Goal: Task Accomplishment & Management: Manage account settings

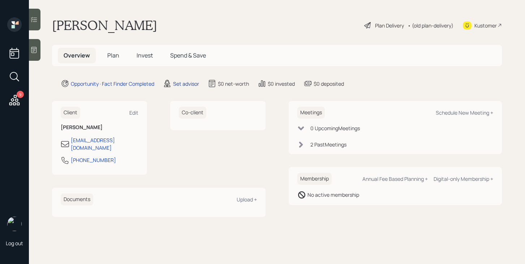
click at [187, 81] on div "Set advisor" at bounding box center [186, 84] width 26 height 8
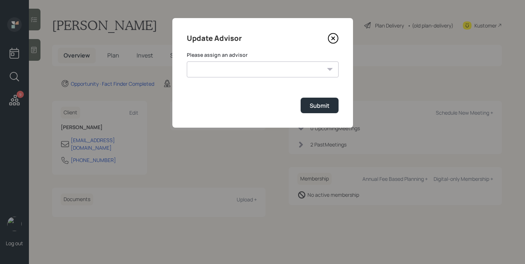
click at [236, 68] on select "Jonah Coleman Tyler End Michael Russo Treva Nostdahl Eric Schwartz James DiStas…" at bounding box center [263, 69] width 152 height 16
select select "bffa7908-1b2a-4c79-9bb6-f0ec9aed22d3"
click at [187, 61] on select "Jonah Coleman Tyler End Michael Russo Treva Nostdahl Eric Schwartz James DiStas…" at bounding box center [263, 69] width 152 height 16
click at [311, 103] on div "Submit" at bounding box center [319, 105] width 20 height 8
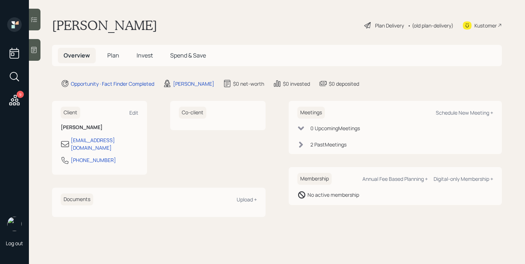
click at [116, 58] on span "Plan" at bounding box center [113, 55] width 12 height 8
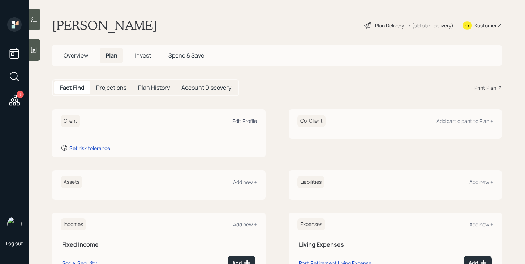
click at [254, 120] on div "Edit Profile" at bounding box center [244, 120] width 25 height 7
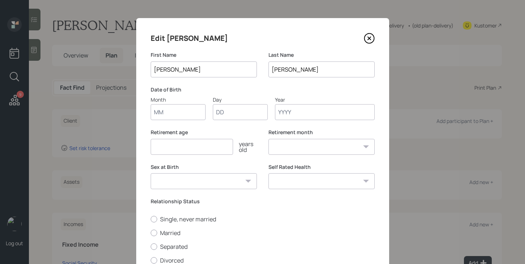
click at [175, 110] on input "Month" at bounding box center [178, 112] width 55 height 16
type input "11"
type input "19"
type input "1954"
select select "11"
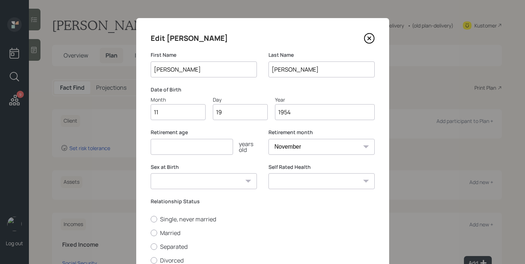
type input "1954"
click at [174, 144] on input "number" at bounding box center [192, 147] width 82 height 16
type input "65"
click at [200, 181] on select "Male Female Other / Prefer not to say" at bounding box center [204, 181] width 106 height 16
select select "female"
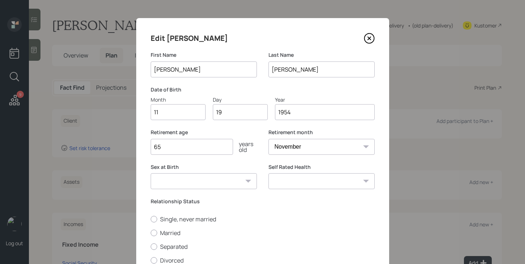
click at [151, 173] on select "Male Female Other / Prefer not to say" at bounding box center [204, 181] width 106 height 16
click at [168, 234] on label "Married" at bounding box center [263, 233] width 224 height 8
click at [151, 233] on input "Married" at bounding box center [150, 232] width 0 height 0
radio input "true"
click at [295, 184] on select "Excellent Very Good Good Fair Poor" at bounding box center [321, 181] width 106 height 16
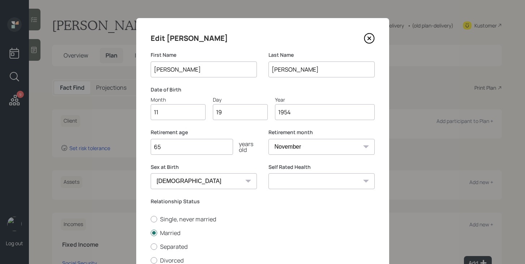
select select "very_good"
click at [268, 173] on select "Excellent Very Good Good Fair Poor" at bounding box center [321, 181] width 106 height 16
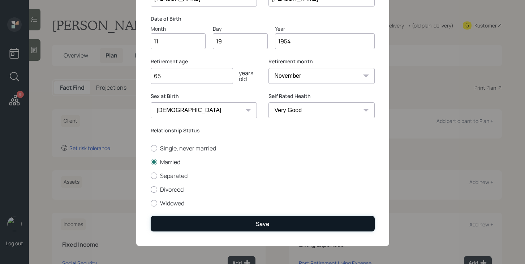
click at [289, 220] on button "Save" at bounding box center [263, 224] width 224 height 16
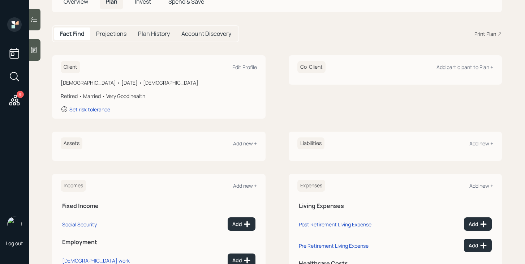
scroll to position [57, 0]
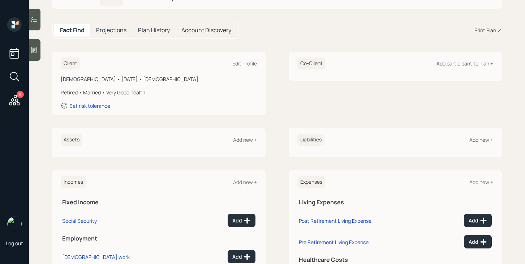
click at [458, 66] on div "Add participant to Plan +" at bounding box center [464, 63] width 57 height 7
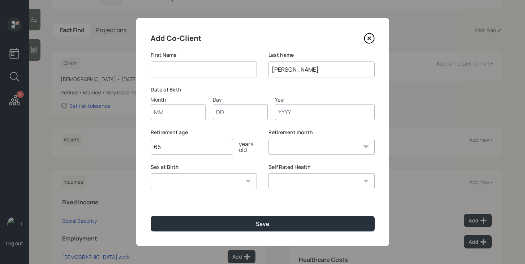
click at [192, 72] on input at bounding box center [204, 69] width 106 height 16
type input "[PERSON_NAME]"
click at [190, 110] on input "Month" at bounding box center [178, 112] width 55 height 16
type input "09"
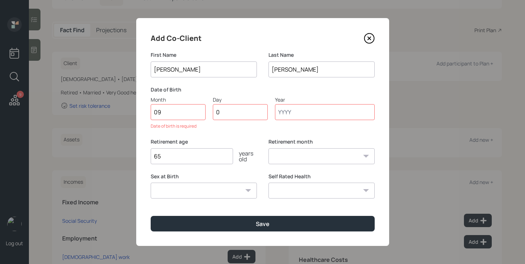
type input "08"
type input "1949"
select select "9"
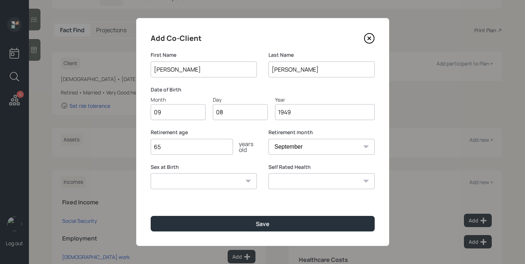
type input "1949"
click at [228, 178] on select "Male Female Other / Prefer not to say" at bounding box center [204, 181] width 106 height 16
select select "male"
click at [151, 173] on select "Male Female Other / Prefer not to say" at bounding box center [204, 181] width 106 height 16
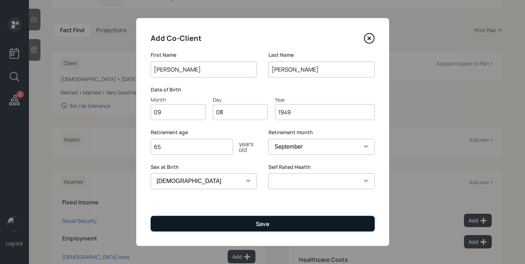
click at [266, 224] on div "Save" at bounding box center [263, 224] width 14 height 8
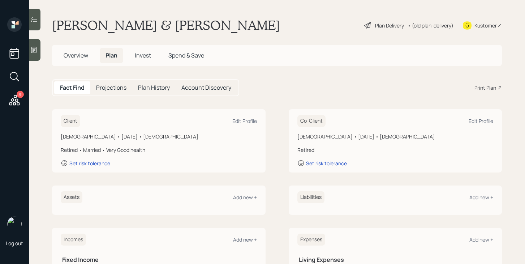
click at [84, 56] on span "Overview" at bounding box center [76, 55] width 25 height 8
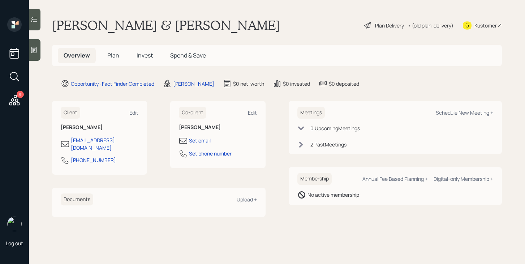
click at [381, 26] on div "Plan Delivery" at bounding box center [389, 26] width 29 height 8
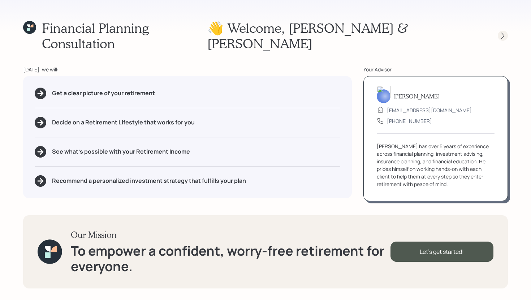
click at [503, 32] on icon at bounding box center [502, 35] width 7 height 7
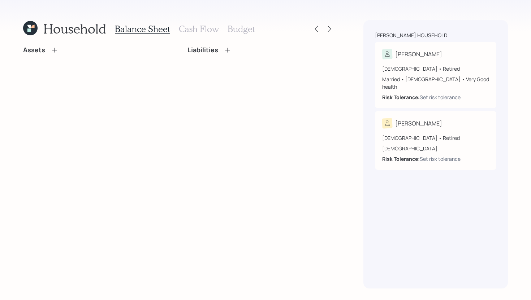
click at [54, 50] on icon at bounding box center [54, 50] width 5 height 5
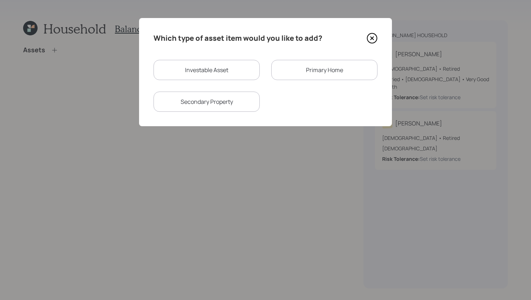
click at [192, 71] on div "Investable Asset" at bounding box center [206, 70] width 106 height 20
select select "taxable"
select select "balanced"
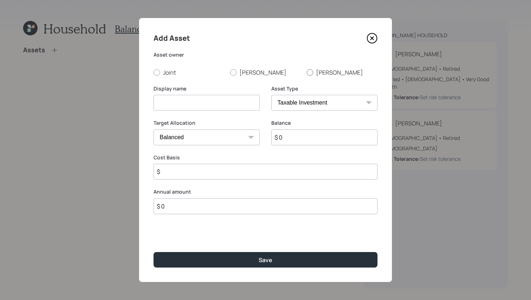
click at [312, 74] on div at bounding box center [310, 72] width 6 height 6
click at [307, 73] on input "[PERSON_NAME]" at bounding box center [306, 72] width 0 height 0
radio input "true"
click at [225, 106] on input at bounding box center [206, 103] width 106 height 16
type input "[PERSON_NAME]"
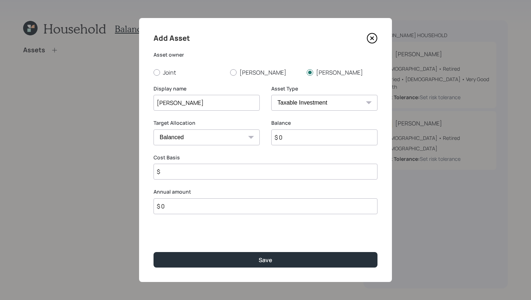
click at [347, 105] on select "SEP IRA IRA Roth IRA 401(k) Roth 401(k) 403(b) Roth 403(b) 457(b) Roth 457(b) H…" at bounding box center [324, 103] width 106 height 16
select select "ira"
click at [271, 95] on select "SEP IRA IRA Roth IRA 401(k) Roth 401(k) 403(b) Roth 403(b) 457(b) Roth 457(b) H…" at bounding box center [324, 103] width 106 height 16
type input "$"
click at [298, 142] on input "$ 0" at bounding box center [324, 138] width 106 height 16
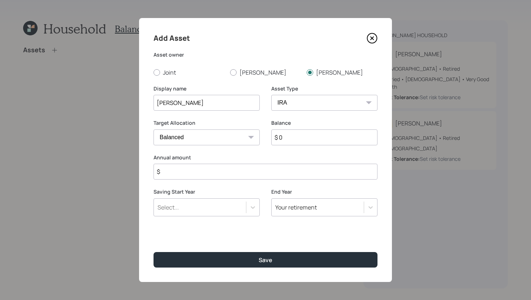
click at [298, 142] on input "$ 0" at bounding box center [324, 138] width 106 height 16
type input "$ 250,000"
click at [276, 176] on input "$" at bounding box center [265, 172] width 224 height 16
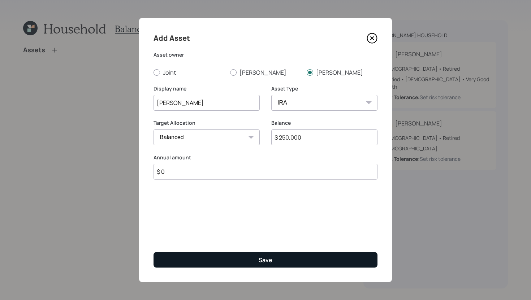
type input "$ 0"
click at [278, 261] on button "Save" at bounding box center [265, 260] width 224 height 16
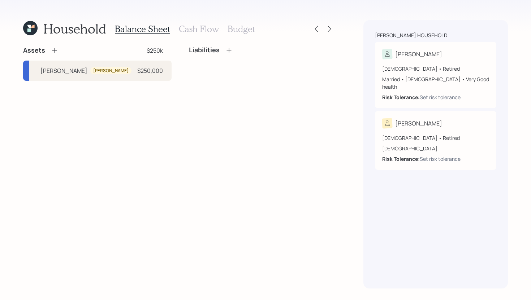
click at [58, 51] on div "Assets $250k" at bounding box center [97, 50] width 148 height 9
click at [54, 51] on icon at bounding box center [54, 50] width 5 height 5
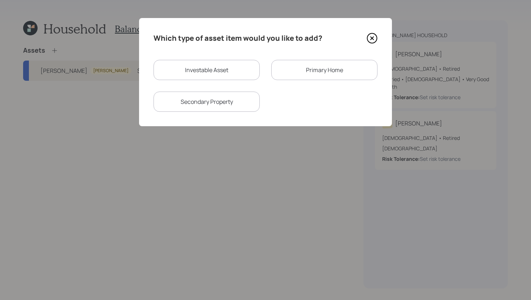
click at [319, 65] on div "Primary Home" at bounding box center [324, 70] width 106 height 20
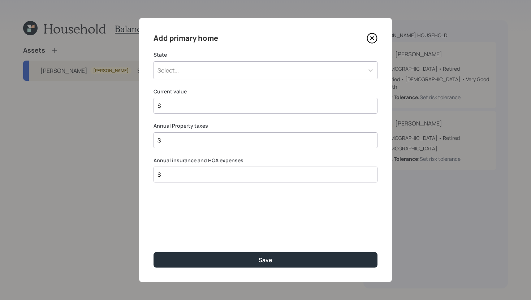
click at [216, 75] on div "Select..." at bounding box center [259, 70] width 210 height 12
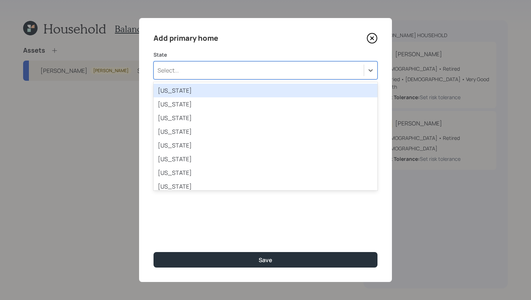
click at [208, 92] on div "Alabama" at bounding box center [265, 91] width 224 height 14
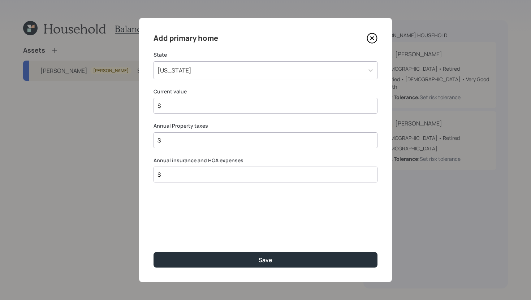
click at [203, 109] on input "$" at bounding box center [263, 105] width 212 height 9
type input "$ 725,000"
click at [215, 144] on input "$" at bounding box center [263, 140] width 212 height 9
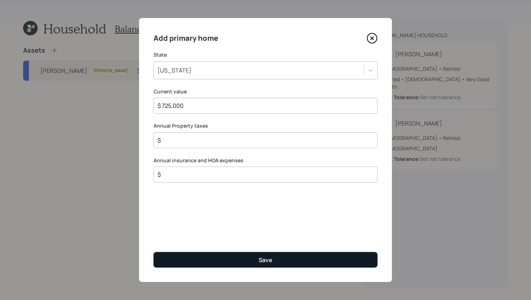
click at [258, 261] on button "Save" at bounding box center [265, 260] width 224 height 16
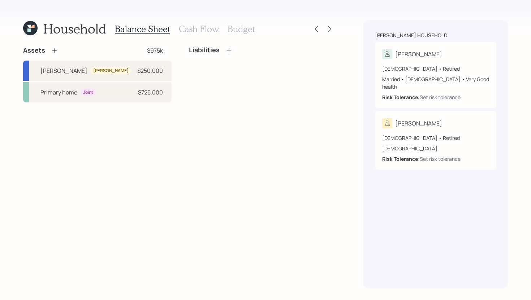
click at [228, 49] on icon at bounding box center [228, 50] width 7 height 7
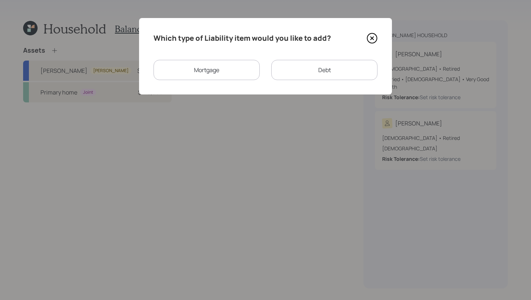
click at [220, 80] on div "Which type of Liability item would you like to add? Mortgage Debt" at bounding box center [265, 56] width 253 height 77
click at [224, 75] on div "Mortgage" at bounding box center [206, 70] width 106 height 20
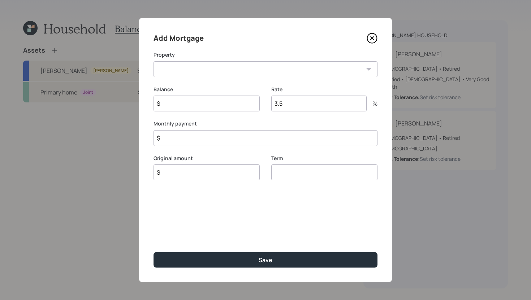
click at [224, 75] on select "AL Primary home" at bounding box center [265, 69] width 224 height 16
select select "3f3d7a6b-e913-4900-9040-e427f74ad81f"
click at [153, 61] on select "AL Primary home" at bounding box center [265, 69] width 224 height 16
click at [211, 107] on input "$" at bounding box center [206, 104] width 106 height 16
type input "$ 388,000"
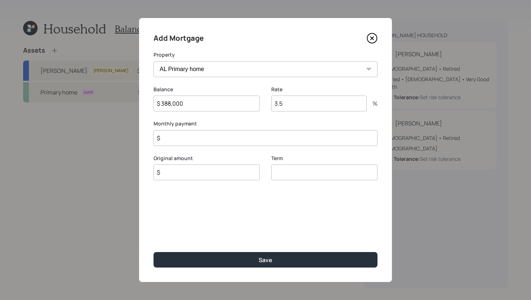
click at [291, 169] on input "number" at bounding box center [324, 173] width 106 height 16
type input "30"
click at [239, 170] on input "$" at bounding box center [206, 173] width 106 height 16
type input "$ 388,000"
click at [325, 106] on input "3.5" at bounding box center [318, 104] width 95 height 16
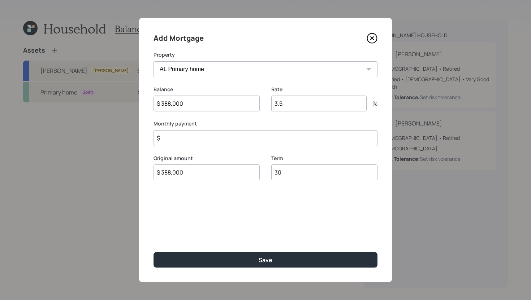
click at [325, 106] on input "3.5" at bounding box center [318, 104] width 95 height 16
type input "6.8"
click at [306, 138] on input "$" at bounding box center [265, 138] width 224 height 16
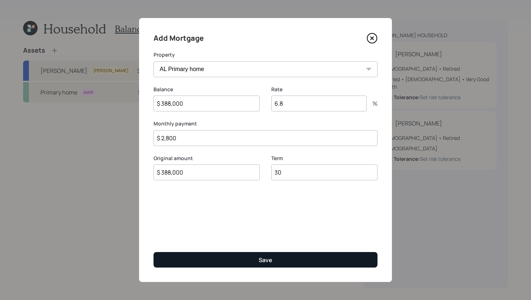
type input "$ 2,800"
click at [289, 263] on button "Save" at bounding box center [265, 260] width 224 height 16
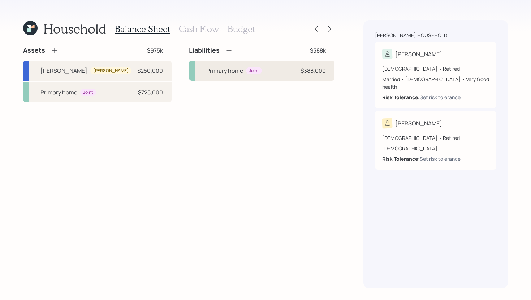
click at [233, 68] on div "Primary home" at bounding box center [224, 70] width 37 height 9
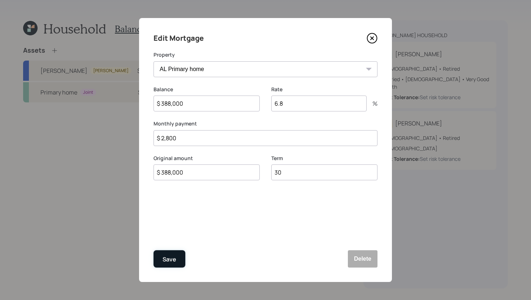
click at [179, 259] on button "Save" at bounding box center [169, 259] width 32 height 17
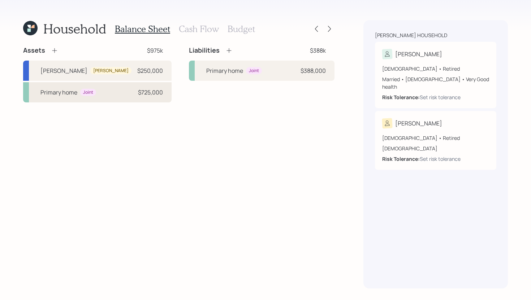
click at [128, 91] on div "Primary home Joint $725,000" at bounding box center [97, 92] width 148 height 20
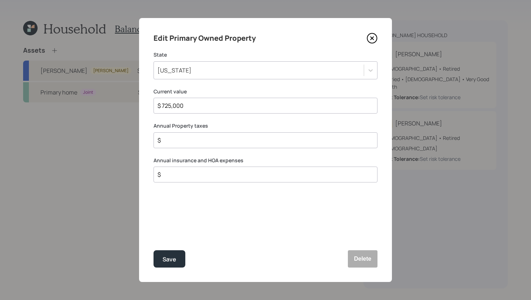
click at [371, 38] on icon at bounding box center [371, 38] width 3 height 3
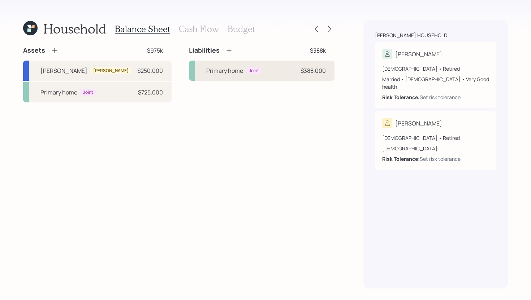
click at [230, 71] on div "Primary home" at bounding box center [224, 70] width 37 height 9
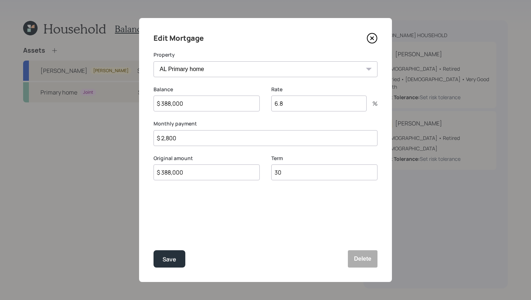
click at [205, 139] on input "$ 2,800" at bounding box center [265, 138] width 224 height 16
type input "$ 1"
click at [174, 256] on div "Save" at bounding box center [169, 260] width 14 height 10
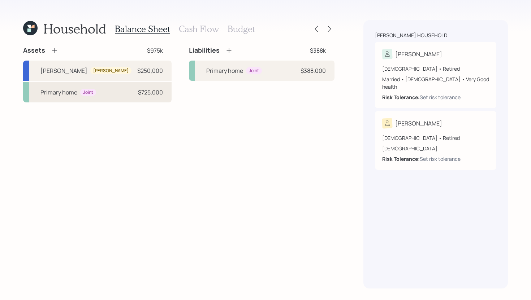
click at [112, 93] on div "Primary home Joint $725,000" at bounding box center [97, 92] width 148 height 20
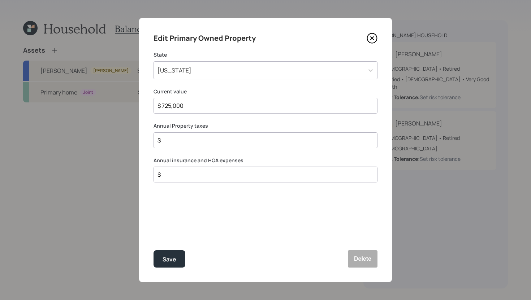
click at [178, 143] on input "$" at bounding box center [263, 140] width 212 height 9
type input "$ 7,250"
click at [181, 177] on input "$" at bounding box center [263, 174] width 212 height 9
type input "$ 2,400"
click at [174, 263] on div "Save" at bounding box center [169, 260] width 14 height 10
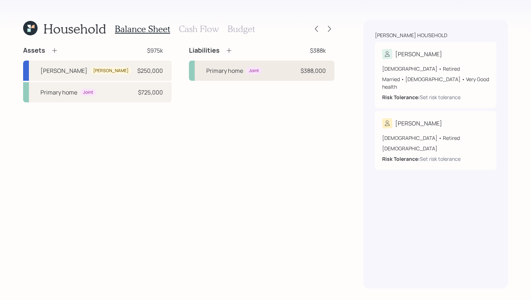
click at [226, 78] on div "Primary home Joint $388,000" at bounding box center [262, 71] width 146 height 20
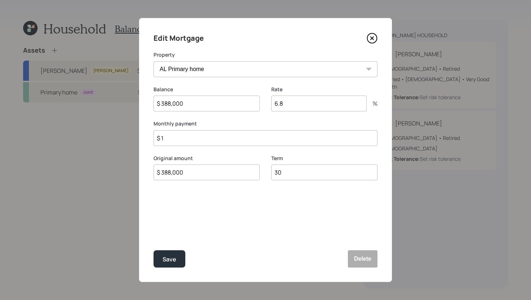
click at [199, 143] on input "$ 1" at bounding box center [265, 138] width 224 height 16
type input "$ 2,300"
click at [175, 261] on div "Save" at bounding box center [169, 260] width 14 height 10
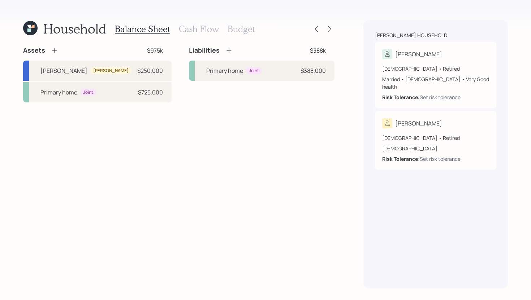
click at [55, 49] on icon at bounding box center [54, 50] width 7 height 7
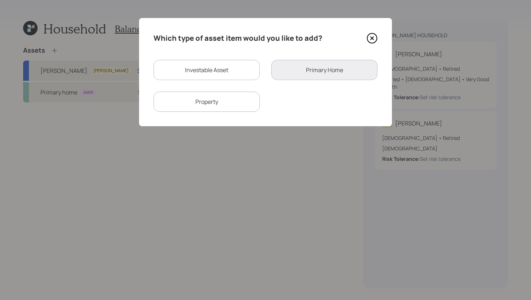
click at [234, 107] on div "Property" at bounding box center [206, 102] width 106 height 20
select select "rental_property"
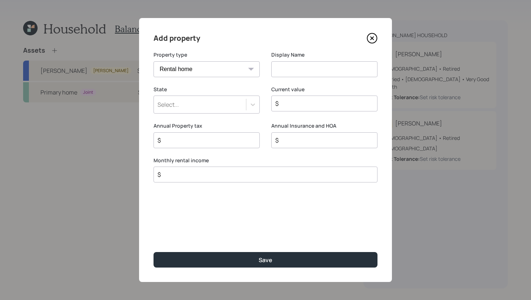
click at [245, 106] on div "Select..." at bounding box center [200, 105] width 92 height 12
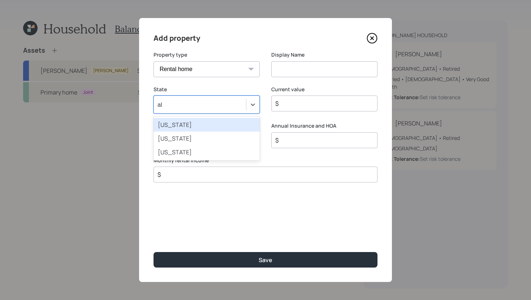
type input "ala"
click at [246, 126] on div "Alabama" at bounding box center [206, 125] width 106 height 14
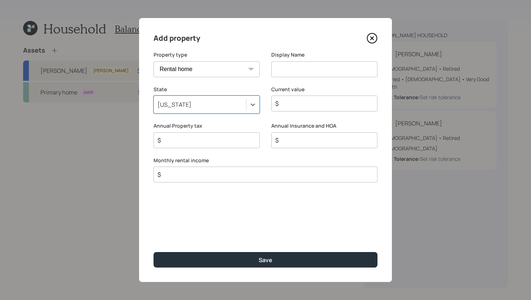
click at [298, 68] on input at bounding box center [324, 69] width 106 height 16
type input "Rental Home"
click at [296, 104] on input "$" at bounding box center [321, 103] width 94 height 9
type input "$ 165,000"
click at [238, 143] on input "$" at bounding box center [204, 140] width 94 height 9
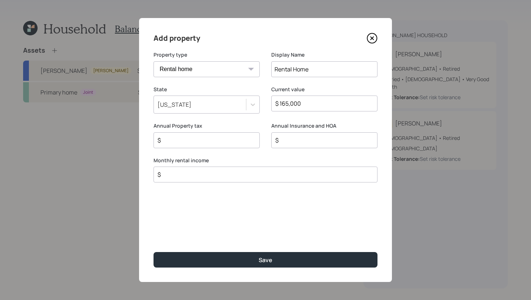
click at [316, 139] on input "$" at bounding box center [321, 140] width 94 height 9
click at [235, 142] on input "$" at bounding box center [204, 140] width 94 height 9
click at [294, 143] on input "$" at bounding box center [321, 140] width 94 height 9
click at [220, 142] on input "$" at bounding box center [204, 140] width 94 height 9
type input "$ 752"
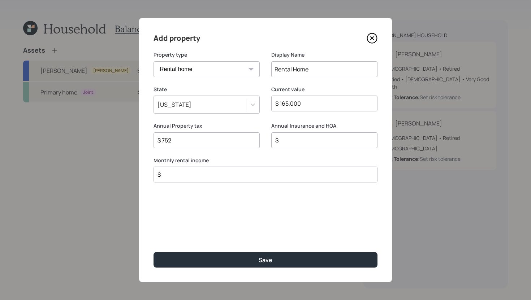
click at [299, 144] on input "$" at bounding box center [321, 140] width 94 height 9
type input "$ 1,200"
click at [307, 175] on input "$" at bounding box center [263, 174] width 212 height 9
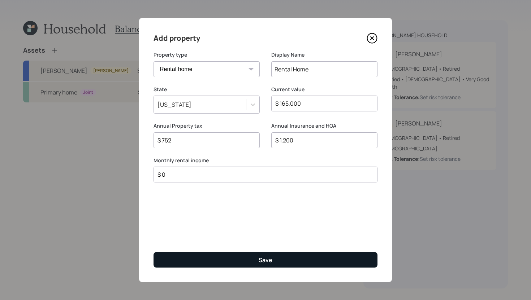
type input "$ 0"
click at [269, 262] on div "Save" at bounding box center [266, 260] width 14 height 8
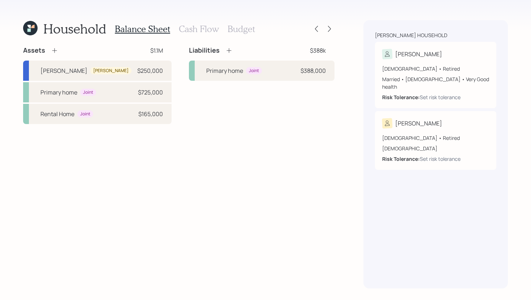
click at [204, 33] on h3 "Cash Flow" at bounding box center [199, 29] width 40 height 10
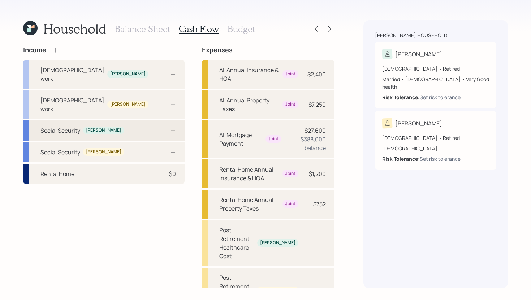
click at [118, 121] on div "Social Security Mary" at bounding box center [103, 131] width 161 height 20
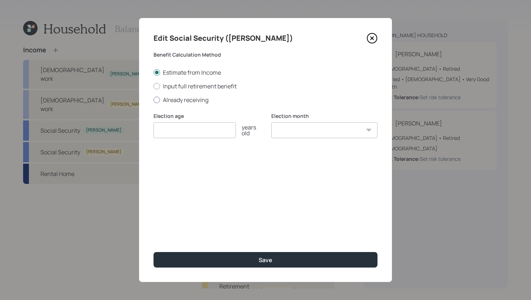
click at [168, 100] on label "Already receiving" at bounding box center [265, 100] width 224 height 8
click at [153, 100] on input "Already receiving" at bounding box center [153, 100] width 0 height 0
radio input "true"
click at [177, 126] on input "number" at bounding box center [194, 130] width 82 height 16
type input "64"
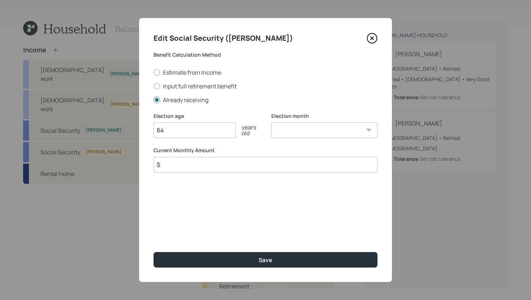
click at [292, 131] on select "January February March April May June July August September October November De…" at bounding box center [324, 130] width 106 height 16
select select "12"
click at [271, 122] on select "January February March April May June July August September October November De…" at bounding box center [324, 130] width 106 height 16
click at [259, 168] on input "$" at bounding box center [265, 165] width 224 height 16
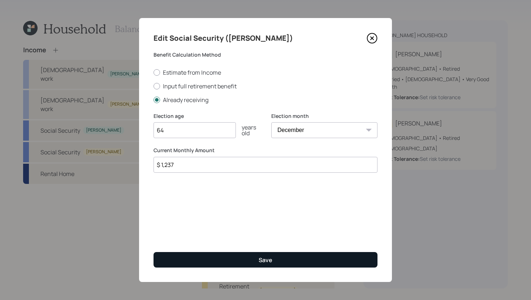
type input "$ 1,237"
click at [279, 261] on button "Save" at bounding box center [265, 260] width 224 height 16
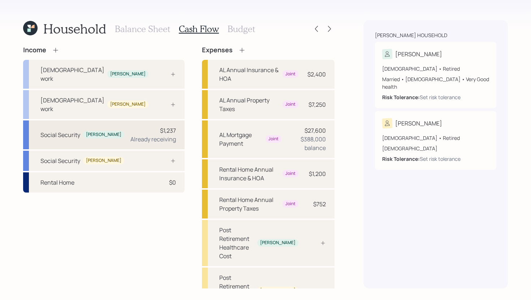
click at [130, 126] on div "$1,237 Already receiving" at bounding box center [152, 134] width 45 height 17
select select "12"
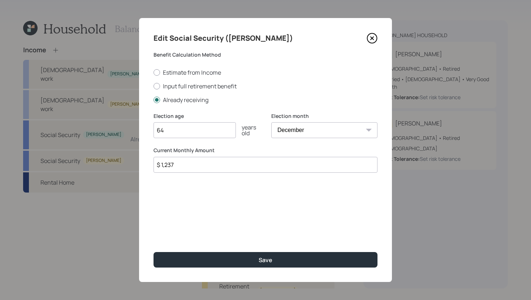
click at [182, 171] on input "$ 1,237" at bounding box center [265, 165] width 224 height 16
click at [183, 166] on input "$ 1,237" at bounding box center [265, 165] width 224 height 16
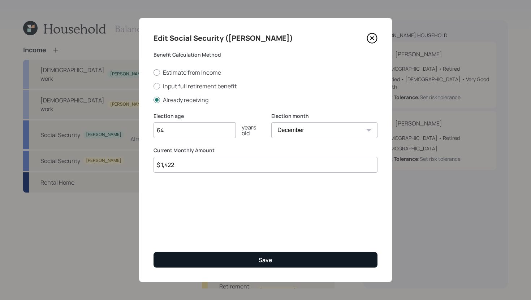
type input "$ 1,422"
click at [221, 260] on button "Save" at bounding box center [265, 260] width 224 height 16
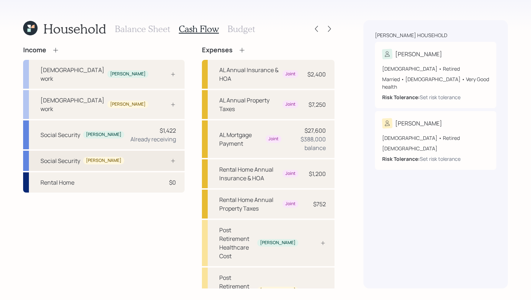
click at [117, 151] on div "Social Security Gaylord" at bounding box center [103, 161] width 161 height 20
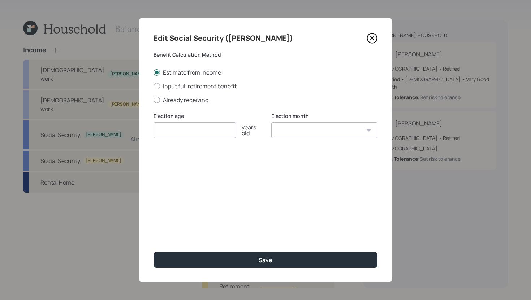
click at [200, 101] on label "Already receiving" at bounding box center [265, 100] width 224 height 8
click at [153, 100] on input "Already receiving" at bounding box center [153, 100] width 0 height 0
radio input "true"
click at [208, 129] on input "number" at bounding box center [194, 130] width 82 height 16
type input "70"
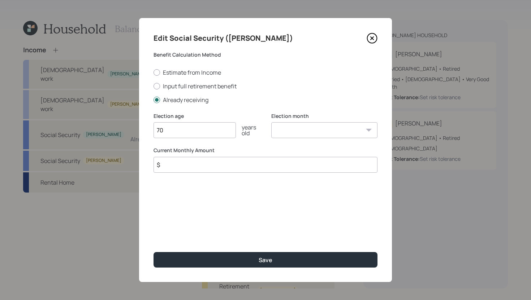
click at [311, 125] on select "January February March April May June July August September October November De…" at bounding box center [324, 130] width 106 height 16
select select "12"
click at [271, 122] on select "January February March April May June July August September October November De…" at bounding box center [324, 130] width 106 height 16
click at [259, 165] on input "$" at bounding box center [265, 165] width 224 height 16
click at [277, 168] on input "$ 3,439" at bounding box center [265, 165] width 224 height 16
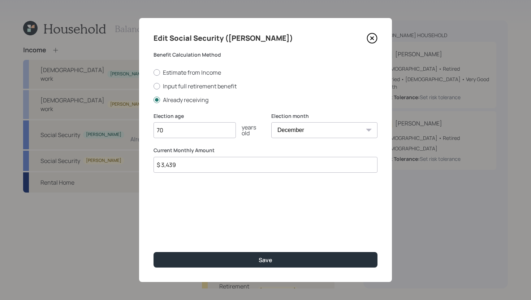
click at [277, 168] on input "$ 3,439" at bounding box center [265, 165] width 224 height 16
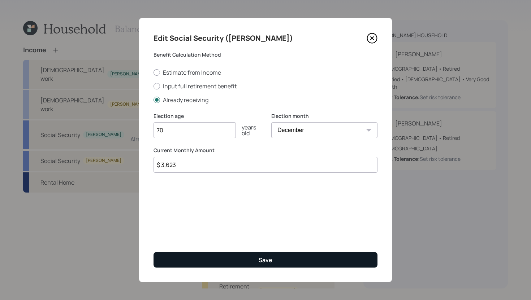
type input "$ 3,623"
click at [304, 257] on button "Save" at bounding box center [265, 260] width 224 height 16
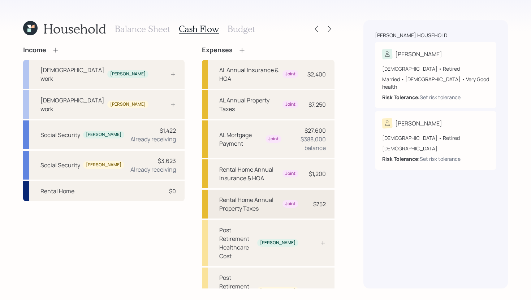
scroll to position [16, 0]
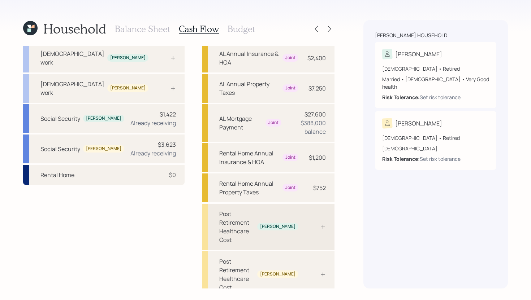
click at [239, 210] on div "Post Retirement Healthcare Cost" at bounding box center [236, 227] width 35 height 35
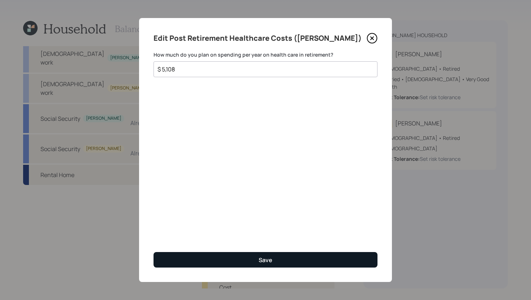
type input "$ 5,108"
click at [273, 262] on button "Save" at bounding box center [265, 260] width 224 height 16
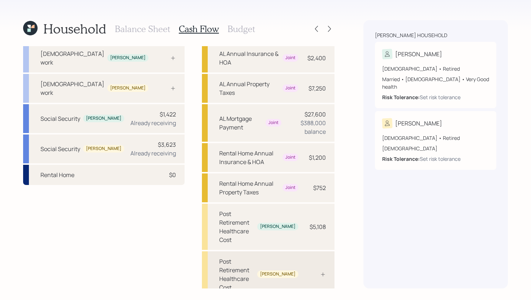
click at [254, 257] on div "Post Retirement Healthcare Cost" at bounding box center [236, 274] width 35 height 35
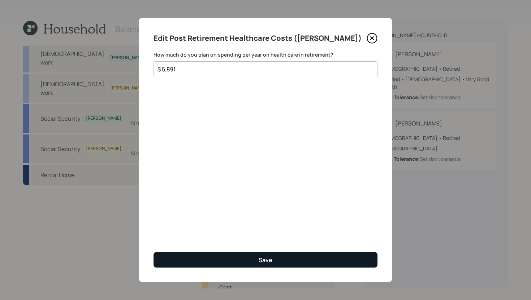
type input "$ 5,891"
click at [275, 263] on button "Save" at bounding box center [265, 260] width 224 height 16
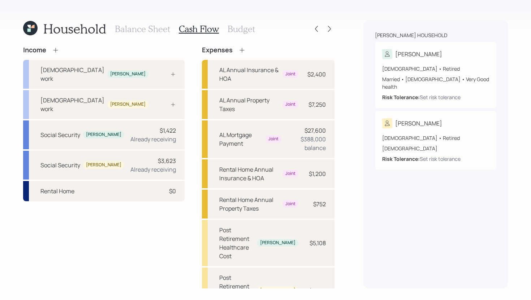
click at [252, 30] on h3 "Budget" at bounding box center [240, 29] width 27 height 10
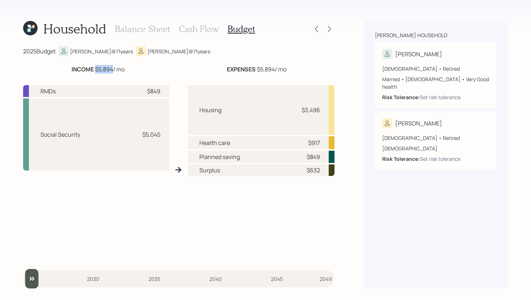
drag, startPoint x: 94, startPoint y: 70, endPoint x: 113, endPoint y: 70, distance: 18.8
click at [113, 70] on div "INCOME $5,894 / mo" at bounding box center [97, 69] width 53 height 9
drag, startPoint x: 140, startPoint y: 134, endPoint x: 171, endPoint y: 134, distance: 30.7
click at [171, 134] on div "RMDs $849 Social Security $5,045 Housing $3,496 Health care $917 Planned saving…" at bounding box center [178, 169] width 311 height 181
click at [160, 94] on div "$849" at bounding box center [153, 91] width 13 height 9
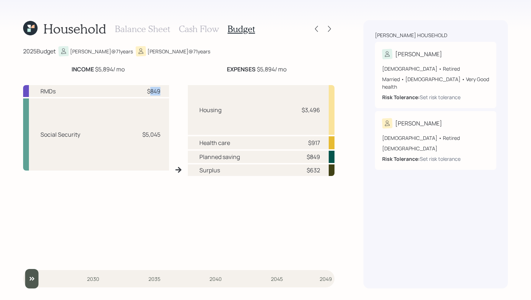
drag, startPoint x: 151, startPoint y: 91, endPoint x: 160, endPoint y: 91, distance: 9.0
click at [160, 91] on div "$849" at bounding box center [153, 91] width 13 height 9
click at [164, 91] on div "RMDs $849" at bounding box center [96, 91] width 146 height 12
click at [193, 31] on h3 "Cash Flow" at bounding box center [199, 29] width 40 height 10
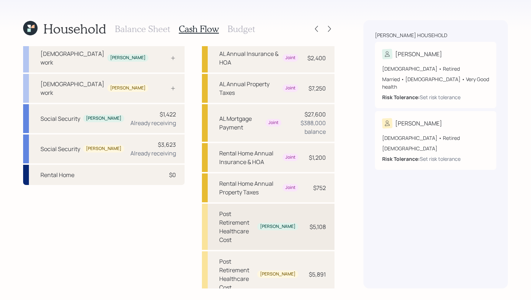
scroll to position [16, 0]
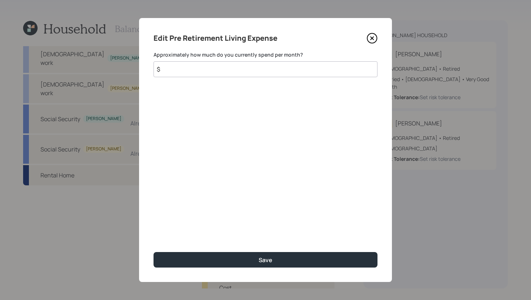
click at [288, 70] on input "$" at bounding box center [265, 69] width 224 height 16
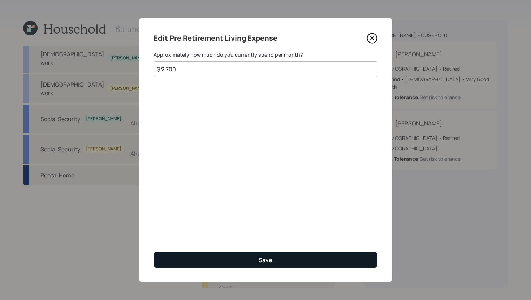
type input "$ 2,700"
click at [289, 257] on button "Save" at bounding box center [265, 260] width 224 height 16
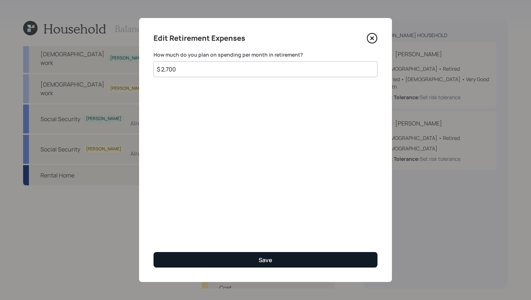
type input "$ 2,700"
click at [234, 260] on button "Save" at bounding box center [265, 260] width 224 height 16
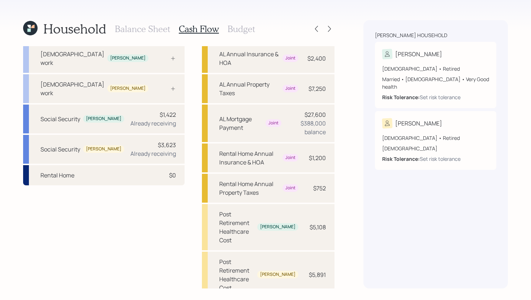
click at [239, 27] on h3 "Budget" at bounding box center [240, 29] width 27 height 10
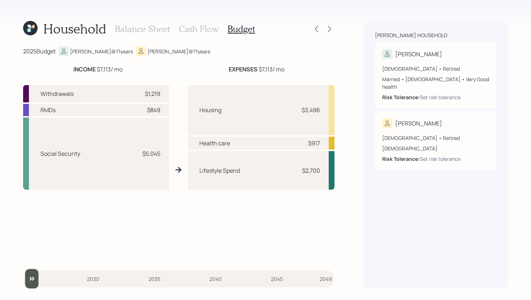
click at [205, 32] on h3 "Cash Flow" at bounding box center [199, 29] width 40 height 10
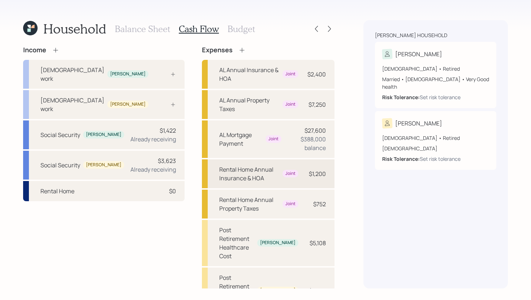
scroll to position [16, 0]
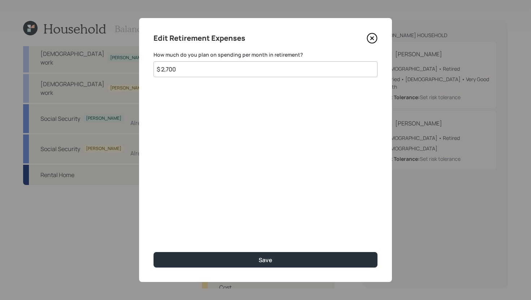
drag, startPoint x: 200, startPoint y: 71, endPoint x: 166, endPoint y: 71, distance: 33.6
click at [166, 71] on input "$ 2,700" at bounding box center [265, 69] width 224 height 16
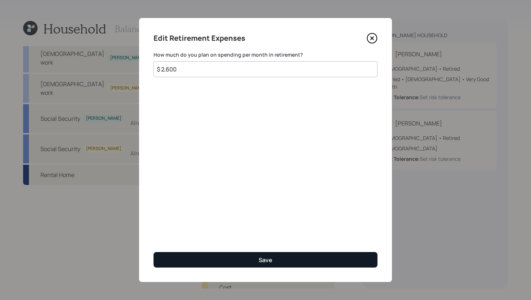
type input "$ 2,600"
click at [213, 262] on button "Save" at bounding box center [265, 260] width 224 height 16
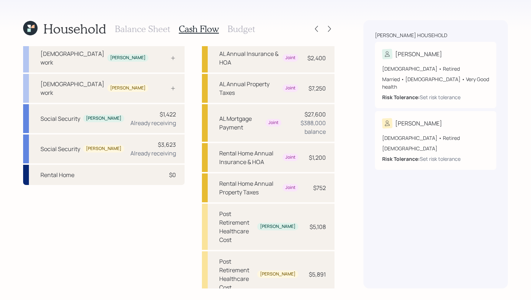
click at [246, 27] on h3 "Budget" at bounding box center [240, 29] width 27 height 10
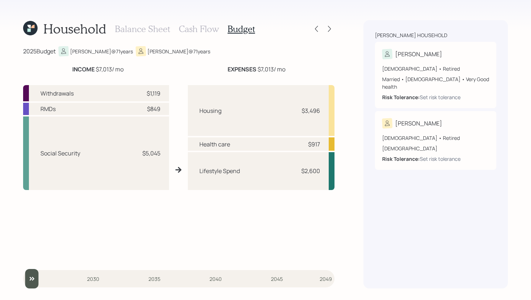
click at [195, 31] on h3 "Cash Flow" at bounding box center [199, 29] width 40 height 10
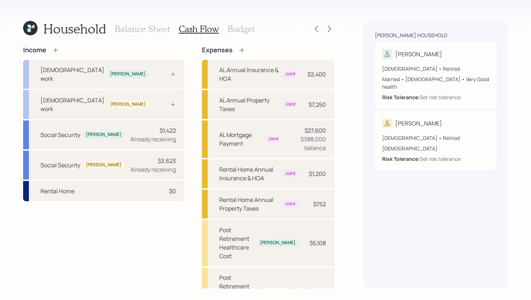
scroll to position [16, 0]
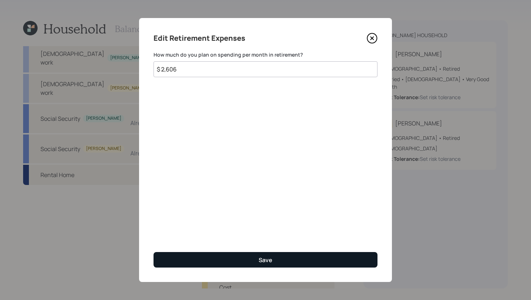
type input "$ 2,606"
click at [246, 263] on button "Save" at bounding box center [265, 260] width 224 height 16
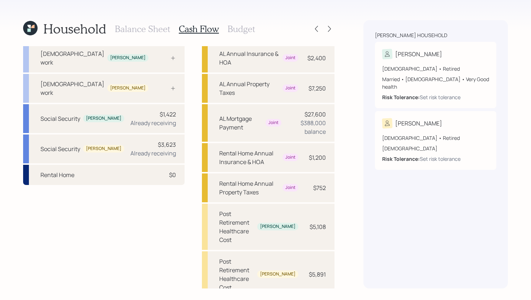
click at [245, 26] on h3 "Budget" at bounding box center [240, 29] width 27 height 10
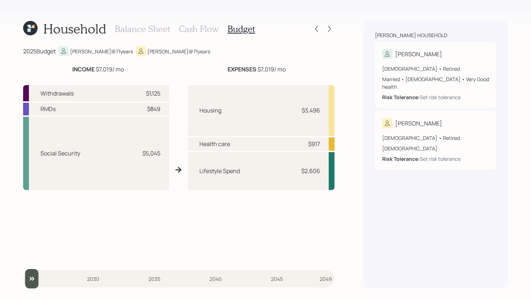
drag, startPoint x: 199, startPoint y: 32, endPoint x: 201, endPoint y: 51, distance: 19.2
click at [201, 51] on div "Household Balance Sheet Cash Flow Budget 2025 Budget Mary @ 71 years Gaylord @ …" at bounding box center [178, 154] width 311 height 269
click at [201, 51] on div "2025 Budget Mary @ 71 years Gaylord @ 71 years" at bounding box center [178, 51] width 311 height 10
click at [196, 30] on h3 "Cash Flow" at bounding box center [199, 29] width 40 height 10
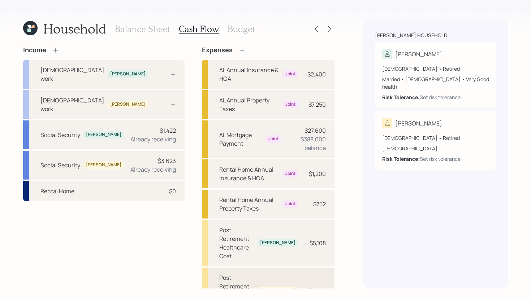
scroll to position [16, 0]
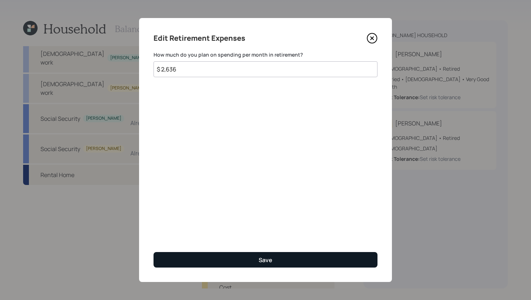
type input "$ 2,636"
click at [250, 260] on button "Save" at bounding box center [265, 260] width 224 height 16
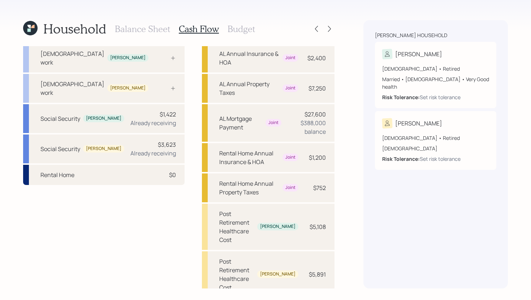
click at [235, 29] on h3 "Budget" at bounding box center [240, 29] width 27 height 10
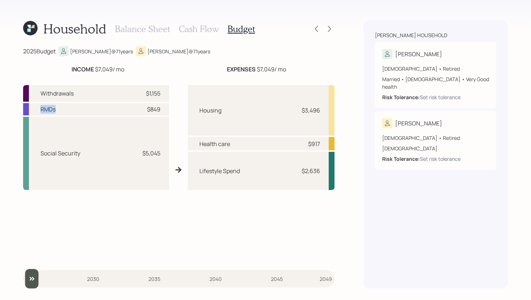
drag, startPoint x: 41, startPoint y: 109, endPoint x: 59, endPoint y: 109, distance: 18.1
click at [59, 109] on div "RMDs $849" at bounding box center [96, 109] width 146 height 12
drag, startPoint x: 40, startPoint y: 91, endPoint x: 77, endPoint y: 92, distance: 37.2
click at [77, 92] on div "Withdrawals $1,155" at bounding box center [96, 93] width 146 height 17
click at [235, 196] on div "Housing $3,496 Health care $917 Lifestyle Spend $2,636" at bounding box center [261, 172] width 147 height 175
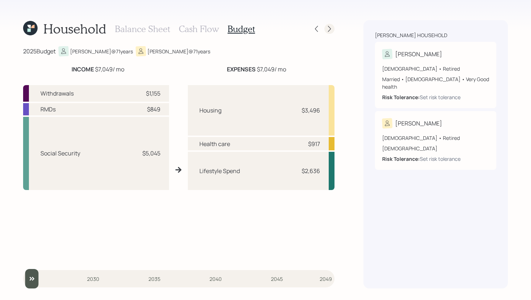
click at [333, 27] on div at bounding box center [329, 29] width 10 height 10
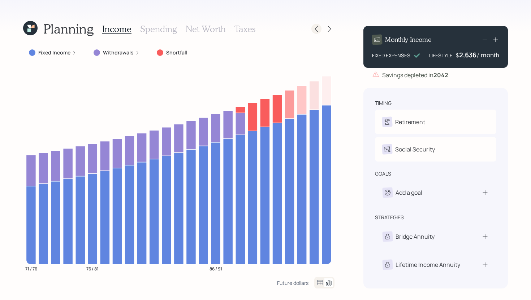
click at [319, 30] on icon at bounding box center [316, 28] width 7 height 7
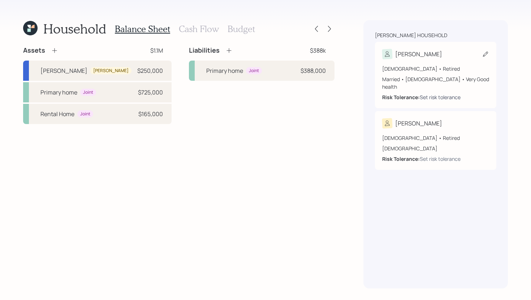
click at [431, 94] on div "Set risk tolerance" at bounding box center [440, 98] width 41 height 8
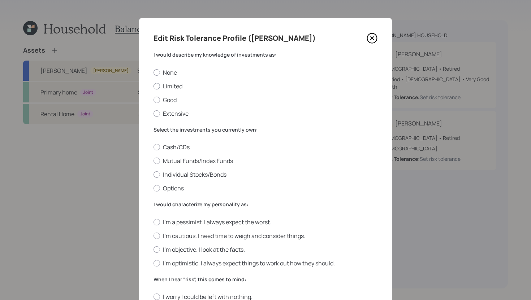
click at [185, 86] on label "Limited" at bounding box center [265, 86] width 224 height 8
click at [153, 86] on input "Limited" at bounding box center [153, 86] width 0 height 0
radio input "true"
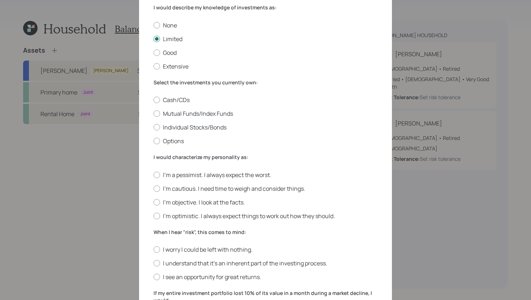
scroll to position [67, 0]
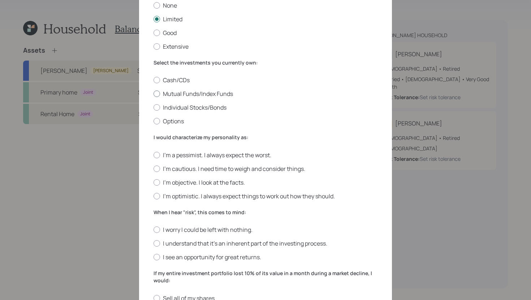
click at [177, 94] on label "Mutual Funds/Index Funds" at bounding box center [265, 94] width 224 height 8
click at [153, 94] on input "Mutual Funds/Index Funds" at bounding box center [153, 94] width 0 height 0
radio input "true"
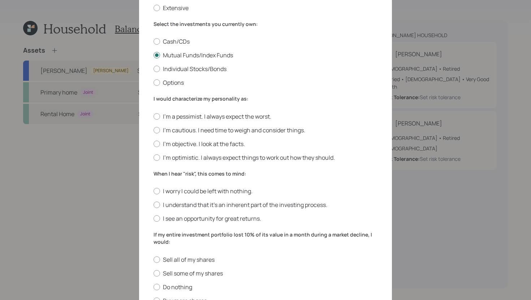
scroll to position [108, 0]
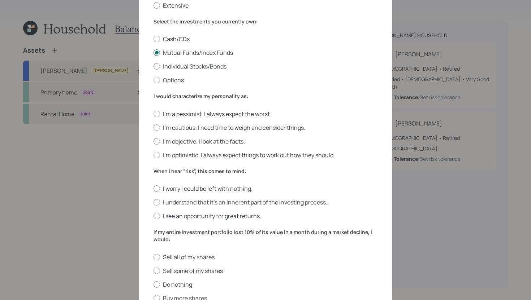
click at [235, 132] on div "I'm a pessimist. I always expect the worst. I'm cautious. I need time to weigh …" at bounding box center [265, 134] width 224 height 49
click at [234, 130] on label "I'm cautious. I need time to weigh and consider things." at bounding box center [265, 128] width 224 height 8
click at [153, 128] on input "I'm cautious. I need time to weigh and consider things." at bounding box center [153, 127] width 0 height 0
radio input "true"
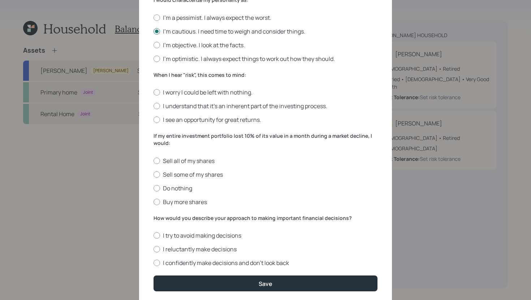
scroll to position [206, 0]
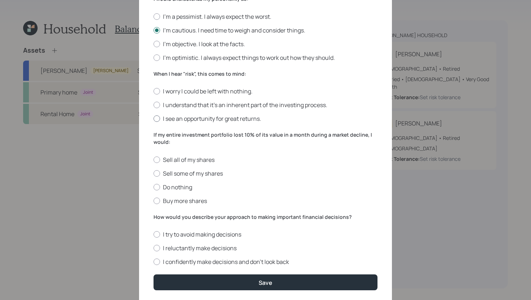
click at [216, 121] on label "I see an opportunity for great returns." at bounding box center [265, 119] width 224 height 8
click at [153, 119] on input "I see an opportunity for great returns." at bounding box center [153, 119] width 0 height 0
radio input "true"
click at [184, 187] on label "Do nothing" at bounding box center [265, 187] width 224 height 8
click at [153, 187] on input "Do nothing" at bounding box center [153, 187] width 0 height 0
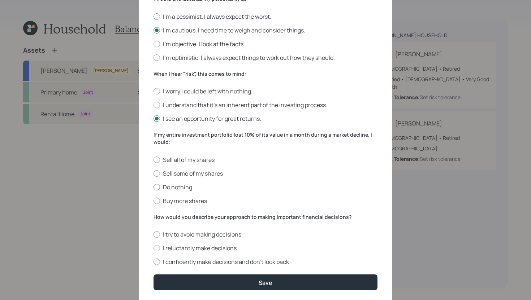
radio input "true"
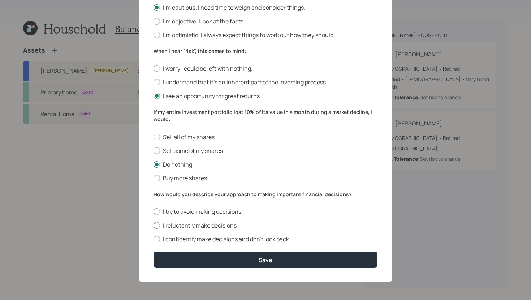
click at [225, 224] on label "I reluctantly make decisions" at bounding box center [265, 226] width 224 height 8
click at [153, 226] on input "I reluctantly make decisions" at bounding box center [153, 226] width 0 height 0
radio input "true"
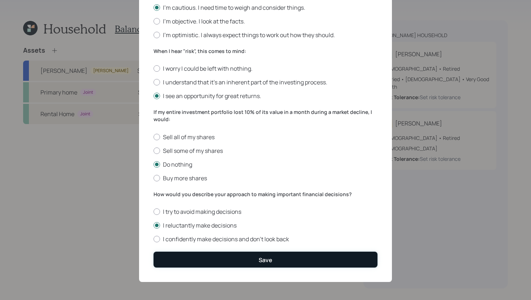
click at [226, 262] on button "Save" at bounding box center [265, 260] width 224 height 16
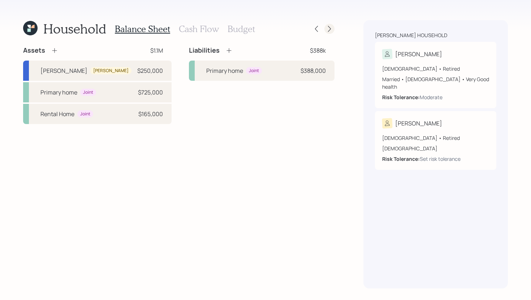
click at [331, 32] on icon at bounding box center [329, 28] width 7 height 7
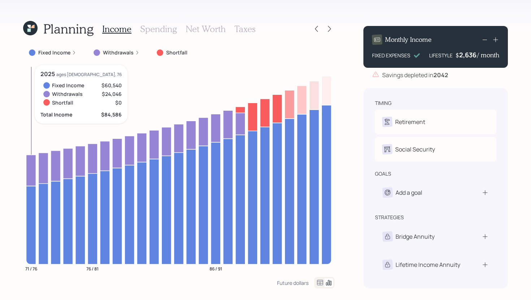
click at [32, 201] on icon at bounding box center [31, 225] width 10 height 78
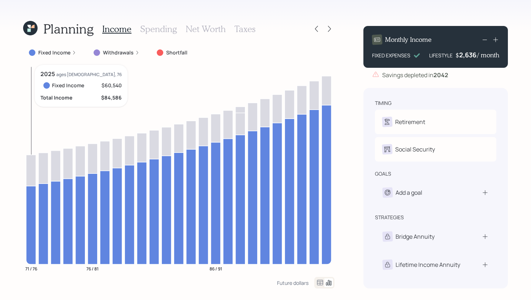
click at [32, 201] on icon at bounding box center [31, 225] width 10 height 78
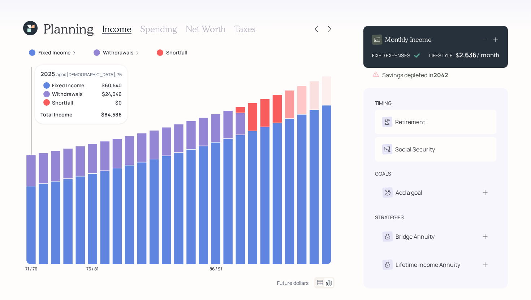
click at [32, 175] on icon at bounding box center [31, 170] width 10 height 31
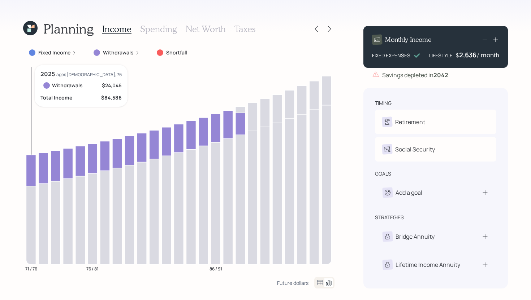
click at [32, 174] on icon at bounding box center [31, 170] width 10 height 31
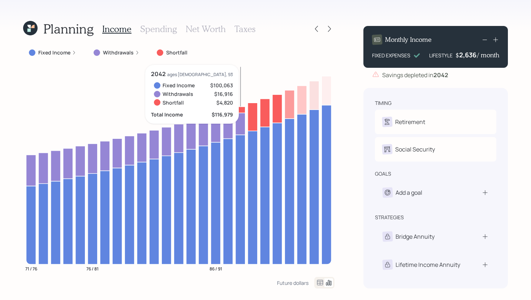
click at [240, 110] on icon at bounding box center [240, 110] width 10 height 6
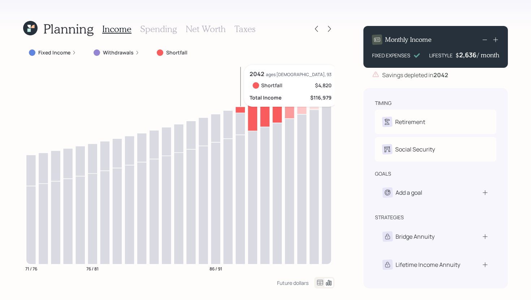
click at [241, 109] on icon at bounding box center [240, 110] width 10 height 6
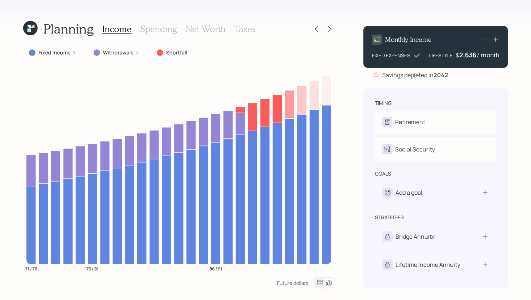
click at [36, 32] on icon at bounding box center [30, 28] width 14 height 14
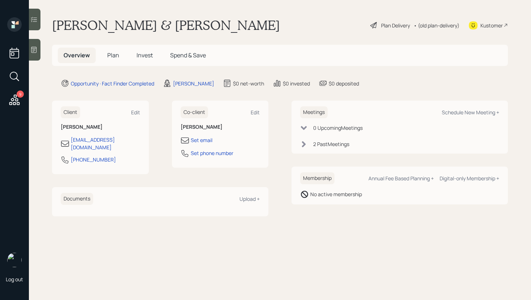
click at [111, 56] on span "Plan" at bounding box center [113, 55] width 12 height 8
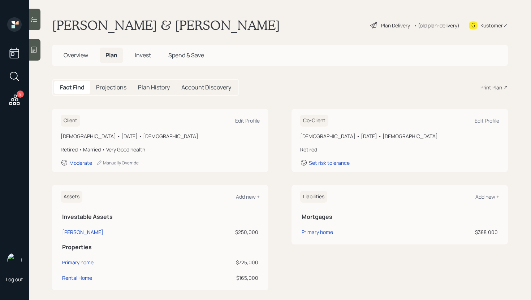
click at [376, 23] on icon at bounding box center [373, 25] width 9 height 9
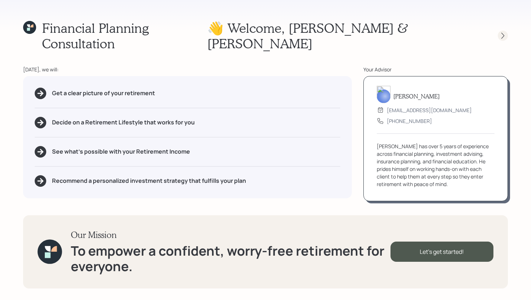
click at [498, 31] on div at bounding box center [503, 36] width 10 height 10
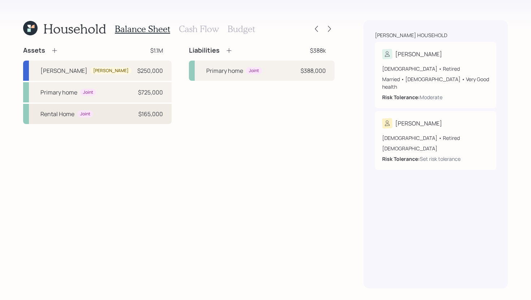
click at [108, 120] on div "Rental Home Joint $165,000" at bounding box center [97, 114] width 148 height 20
select select "rental_property"
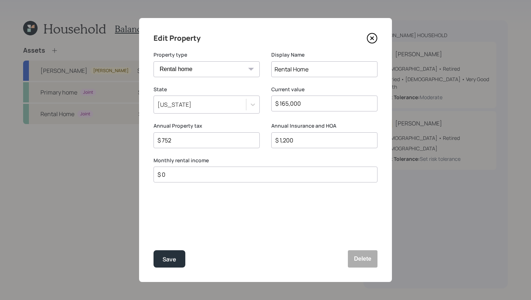
click at [193, 173] on input "$ 0" at bounding box center [263, 174] width 212 height 9
type input "$ 1,000"
click at [166, 263] on button "Save" at bounding box center [169, 259] width 32 height 17
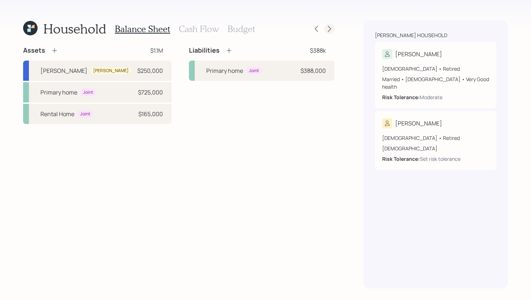
click at [331, 33] on div at bounding box center [329, 29] width 10 height 10
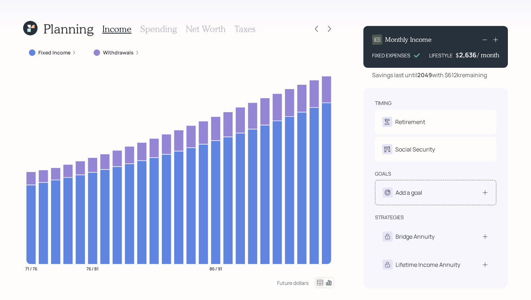
click at [407, 196] on div "Add a goal" at bounding box center [408, 192] width 27 height 9
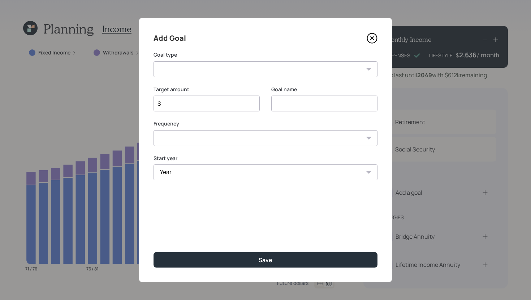
click at [257, 69] on select "Create an emergency fund Donate to charity Purchase a home Make a purchase Supp…" at bounding box center [265, 69] width 224 height 16
select select "other"
click at [153, 61] on select "Create an emergency fund Donate to charity Purchase a home Make a purchase Supp…" at bounding box center [265, 69] width 224 height 16
click at [326, 105] on input "Other" at bounding box center [324, 104] width 106 height 16
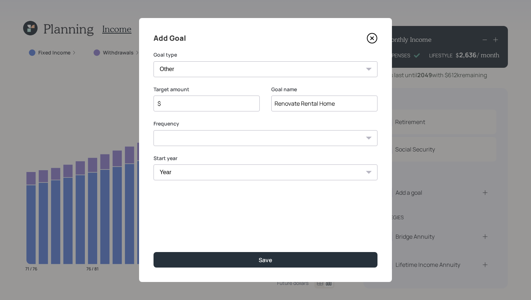
type input "Renovate Rental Home"
click at [228, 105] on input "$" at bounding box center [204, 103] width 94 height 9
type input "$ 30,000"
click at [234, 144] on select "One time Every 1 year Every 2 years Every 3 years Every 4 years Every 5 years E…" at bounding box center [265, 138] width 224 height 16
select select "0"
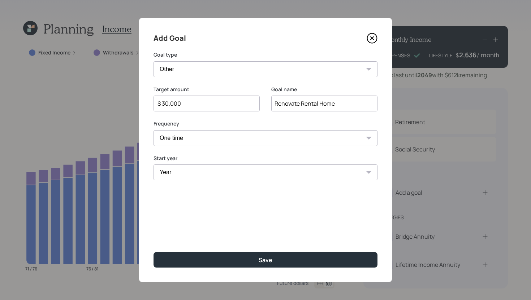
click at [153, 130] on select "One time Every 1 year Every 2 years Every 3 years Every 4 years Every 5 years E…" at bounding box center [265, 138] width 224 height 16
click at [204, 177] on select "Year 2025 2026 2027 2028 2029 2030 2031 2032 2033 2034 2035 2036 2037 2038 2039…" at bounding box center [265, 173] width 224 height 16
select select "2025"
click at [153, 165] on select "Year 2025 2026 2027 2028 2029 2030 2031 2032 2033 2034 2035 2036 2037 2038 2039…" at bounding box center [265, 173] width 224 height 16
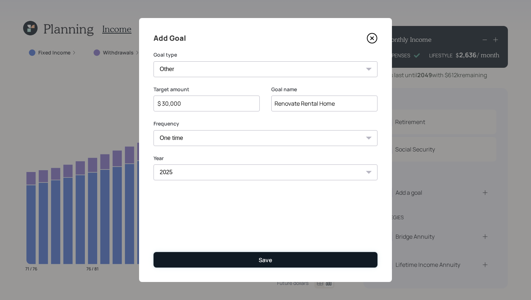
click at [231, 260] on button "Save" at bounding box center [265, 260] width 224 height 16
type input "$"
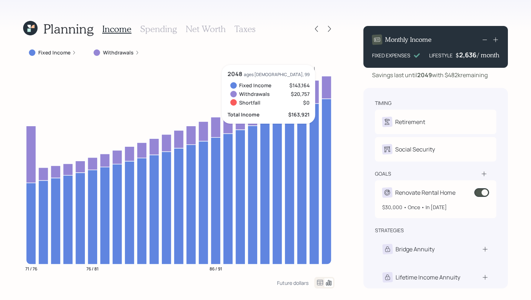
click at [420, 192] on div "Renovate Rental Home" at bounding box center [425, 192] width 60 height 9
select select "0"
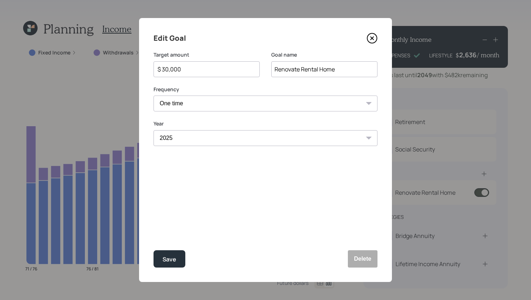
click at [201, 69] on input "$ 30,000" at bounding box center [204, 69] width 94 height 9
click at [165, 264] on div "Save" at bounding box center [169, 260] width 14 height 10
type input "$ 30,000"
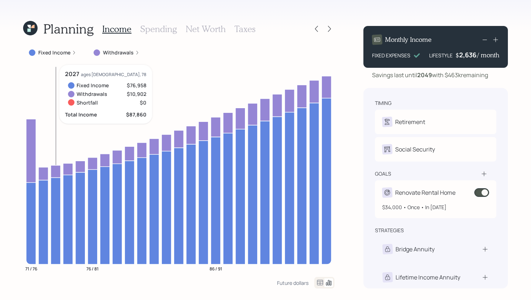
click at [483, 191] on span at bounding box center [481, 192] width 15 height 9
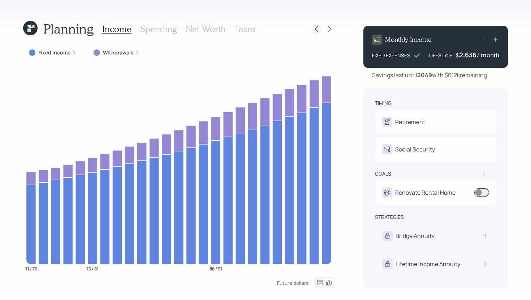
click at [314, 31] on icon at bounding box center [316, 28] width 7 height 7
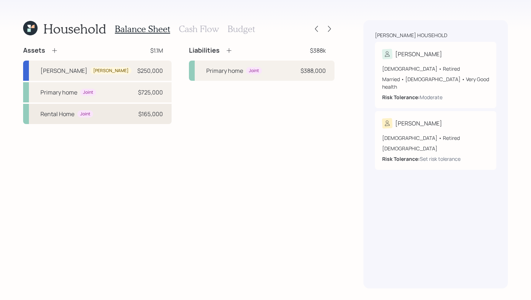
click at [86, 114] on div "Joint" at bounding box center [85, 114] width 10 height 6
select select "rental_property"
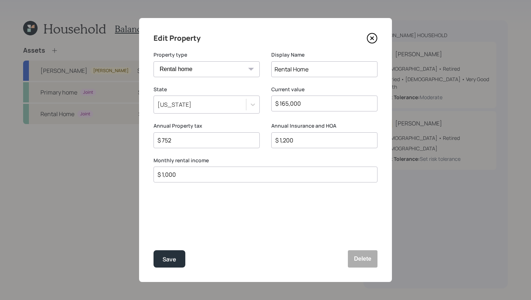
click at [199, 175] on input "$ 1,000" at bounding box center [263, 174] width 212 height 9
type input "$ 0"
click at [173, 252] on button "Save" at bounding box center [169, 259] width 32 height 17
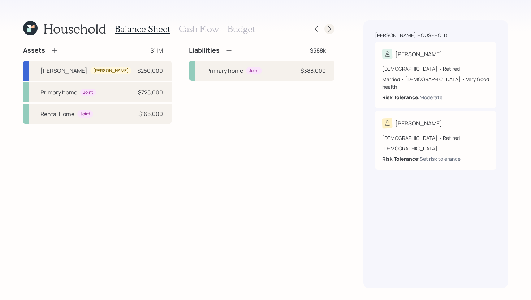
click at [331, 26] on icon at bounding box center [329, 28] width 7 height 7
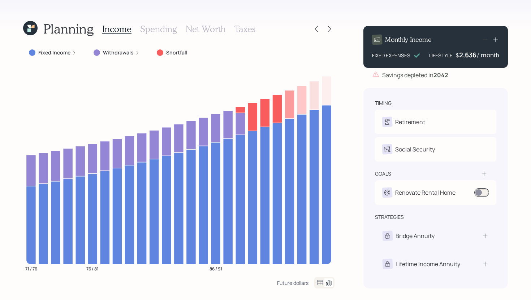
click at [162, 29] on h3 "Spending" at bounding box center [158, 29] width 37 height 10
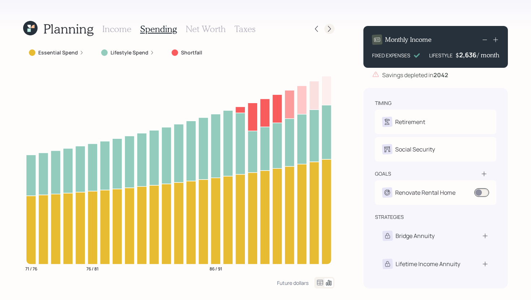
click at [326, 31] on icon at bounding box center [329, 28] width 7 height 7
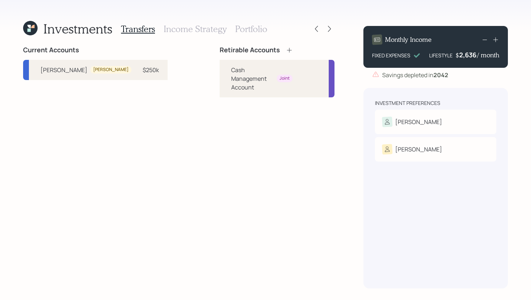
click at [286, 48] on icon at bounding box center [289, 50] width 7 height 7
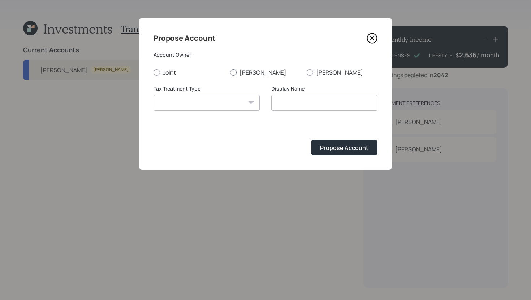
click at [248, 74] on label "[PERSON_NAME]" at bounding box center [265, 73] width 71 height 8
click at [230, 73] on input "[PERSON_NAME]" at bounding box center [230, 72] width 0 height 0
radio input "true"
click at [226, 98] on select "Roth Taxable Traditional" at bounding box center [206, 103] width 106 height 16
select select "traditional"
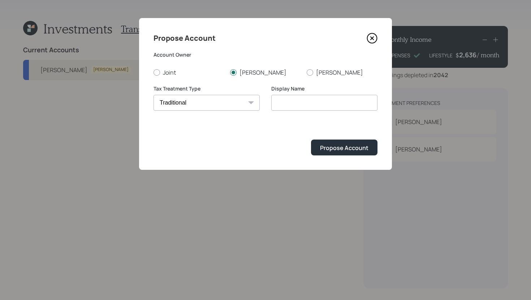
click at [153, 95] on select "Roth Taxable Traditional" at bounding box center [206, 103] width 106 height 16
click at [331, 103] on input "Traditional" at bounding box center [324, 103] width 106 height 16
type input "Traditional IRA"
click at [365, 150] on div "Propose Account" at bounding box center [344, 148] width 48 height 8
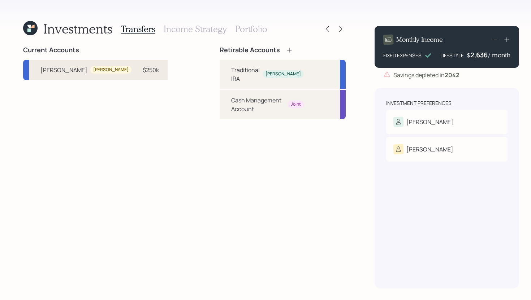
click at [143, 74] on div "$250k" at bounding box center [151, 70] width 16 height 9
click at [231, 72] on div "Traditional IRA" at bounding box center [245, 74] width 29 height 17
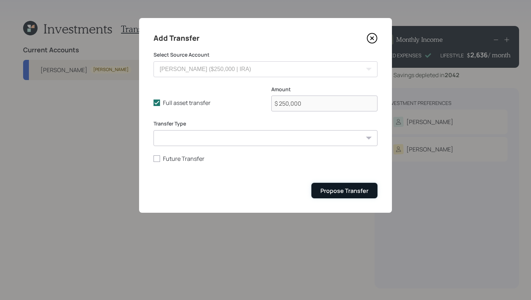
click at [352, 198] on button "Propose Transfer" at bounding box center [344, 191] width 66 height 16
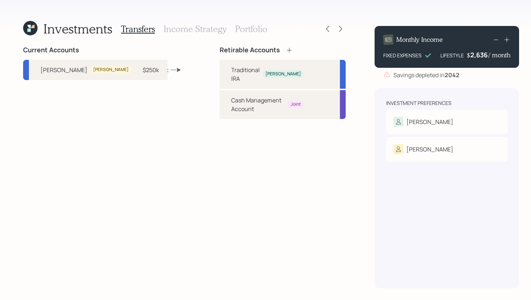
click at [185, 33] on h3 "Income Strategy" at bounding box center [195, 29] width 63 height 10
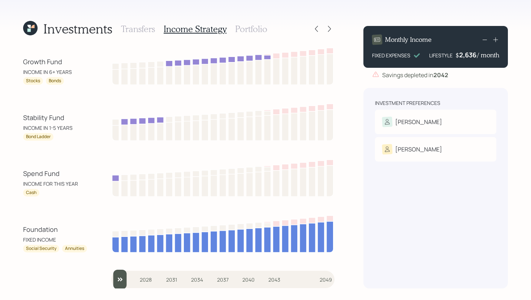
click at [252, 28] on h3 "Portfolio" at bounding box center [251, 29] width 32 height 10
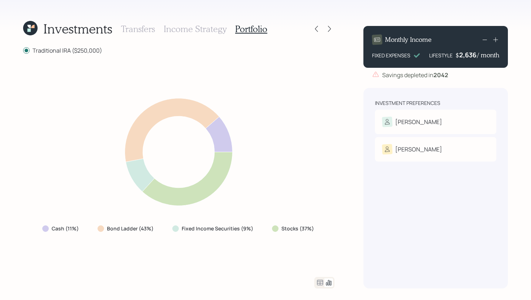
click at [322, 283] on icon at bounding box center [320, 282] width 6 height 5
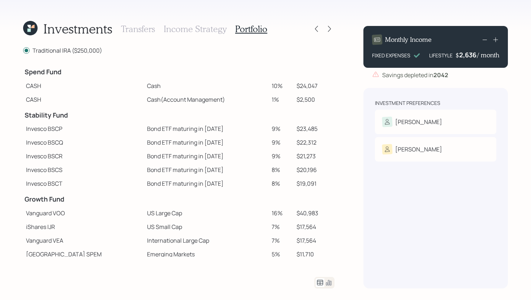
click at [137, 29] on h3 "Transfers" at bounding box center [138, 29] width 34 height 10
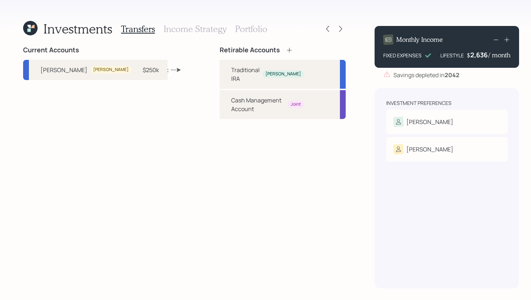
click at [214, 31] on h3 "Income Strategy" at bounding box center [195, 29] width 63 height 10
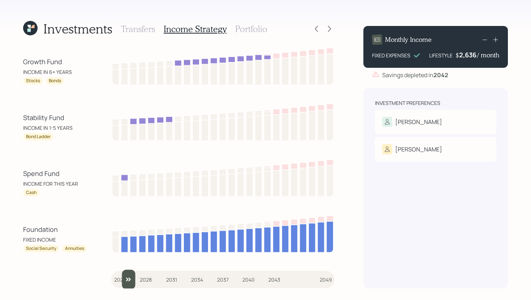
click at [125, 279] on input "slider" at bounding box center [222, 279] width 223 height 19
click at [132, 279] on input "slider" at bounding box center [222, 279] width 223 height 19
drag, startPoint x: 133, startPoint y: 280, endPoint x: 112, endPoint y: 278, distance: 21.7
click at [112, 278] on input "slider" at bounding box center [222, 279] width 223 height 19
click at [122, 277] on input "slider" at bounding box center [222, 279] width 223 height 19
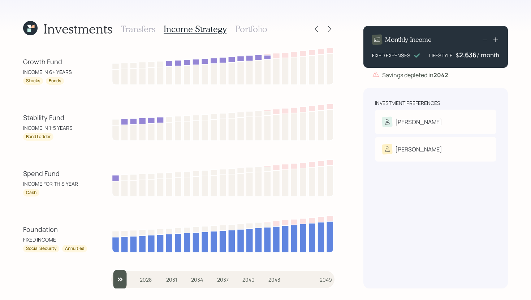
drag, startPoint x: 128, startPoint y: 280, endPoint x: 115, endPoint y: 280, distance: 12.6
click at [115, 280] on input "slider" at bounding box center [222, 279] width 223 height 19
click at [124, 280] on input "slider" at bounding box center [222, 279] width 223 height 19
click at [131, 279] on input "slider" at bounding box center [222, 279] width 223 height 19
drag, startPoint x: 136, startPoint y: 279, endPoint x: 98, endPoint y: 278, distance: 38.6
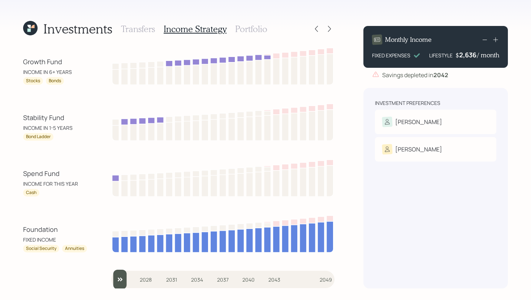
type input "2025"
click at [111, 278] on input "slider" at bounding box center [222, 279] width 223 height 19
click at [246, 27] on h3 "Portfolio" at bounding box center [251, 29] width 32 height 10
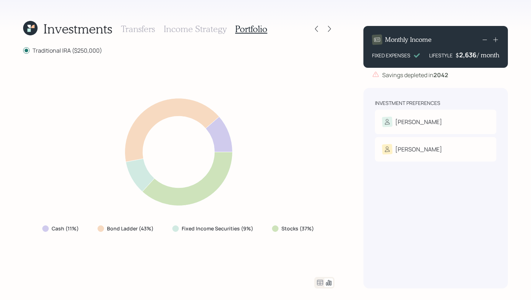
click at [322, 278] on div at bounding box center [324, 283] width 20 height 12
click at [322, 280] on icon at bounding box center [320, 282] width 6 height 5
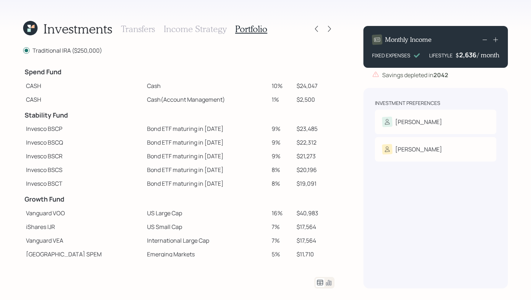
click at [269, 86] on td "10%" at bounding box center [281, 86] width 25 height 14
drag, startPoint x: 292, startPoint y: 86, endPoint x: 318, endPoint y: 83, distance: 25.8
click at [318, 83] on td "$24,047" at bounding box center [314, 86] width 41 height 14
drag, startPoint x: 259, startPoint y: 99, endPoint x: 270, endPoint y: 99, distance: 11.6
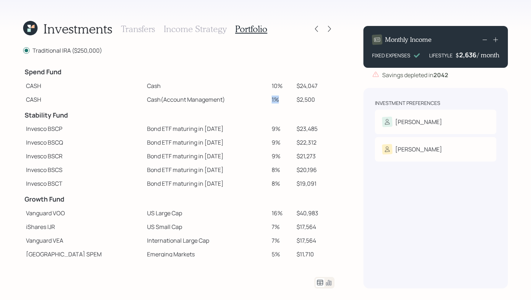
click at [270, 99] on td "1%" at bounding box center [281, 100] width 25 height 14
click at [279, 100] on td "1%" at bounding box center [281, 100] width 25 height 14
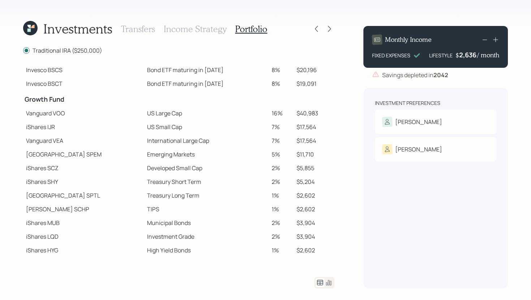
scroll to position [114, 0]
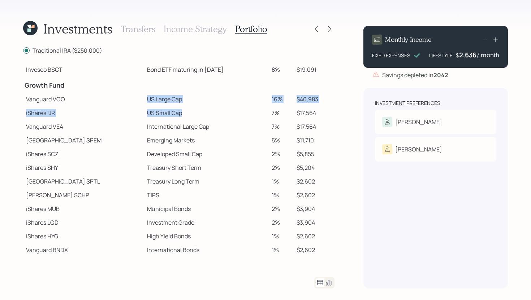
drag, startPoint x: 117, startPoint y: 99, endPoint x: 163, endPoint y: 113, distance: 47.7
click at [163, 113] on tbody "Spend Fund CASH Cash 10% $24,047 CASH Cash (Account Management) 1% $2,500 Stabi…" at bounding box center [178, 103] width 311 height 308
click at [163, 113] on td "US Small Cap" at bounding box center [206, 113] width 125 height 14
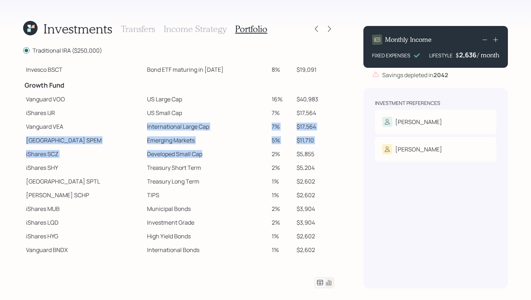
drag, startPoint x: 118, startPoint y: 127, endPoint x: 182, endPoint y: 156, distance: 69.3
click at [182, 156] on tbody "Spend Fund CASH Cash 10% $24,047 CASH Cash (Account Management) 1% $2,500 Stabi…" at bounding box center [178, 103] width 311 height 308
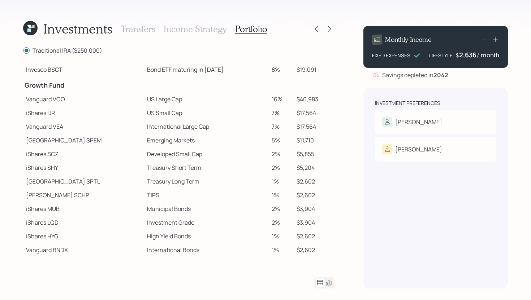
click at [183, 183] on td "Treasury Long Term" at bounding box center [206, 182] width 125 height 14
click at [326, 30] on icon at bounding box center [329, 28] width 7 height 7
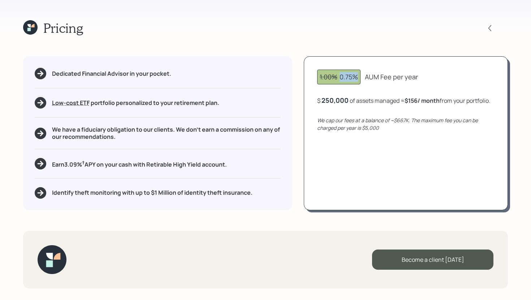
drag, startPoint x: 338, startPoint y: 79, endPoint x: 365, endPoint y: 77, distance: 27.5
click at [365, 77] on div "1.00% 0.75% AUM Fee per year" at bounding box center [405, 77] width 177 height 15
click at [434, 68] on div "1.00% 0.75% AUM Fee per year $ 250,000 of assets managed ≈ $156 / month from yo…" at bounding box center [406, 133] width 204 height 154
drag, startPoint x: 235, startPoint y: 166, endPoint x: 44, endPoint y: 160, distance: 191.5
click at [44, 160] on div "Earn 3.09 % † APY on your cash with Retirable High Yield account." at bounding box center [158, 164] width 246 height 12
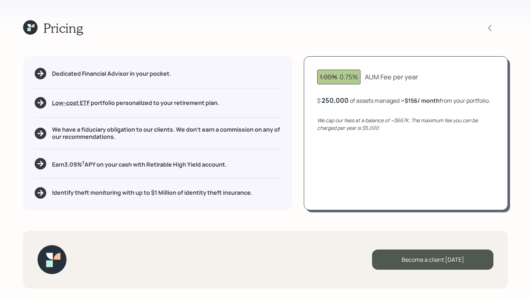
click at [245, 168] on div "Earn 3.09 % † APY on your cash with Retirable High Yield account." at bounding box center [158, 164] width 246 height 12
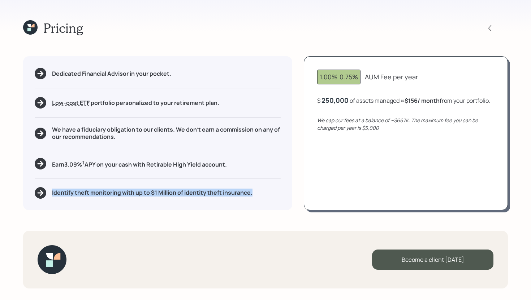
drag, startPoint x: 258, startPoint y: 194, endPoint x: 52, endPoint y: 196, distance: 205.8
click at [52, 196] on div "Identify theft monitoring with up to $1 Million of identity theft insurance." at bounding box center [158, 193] width 246 height 12
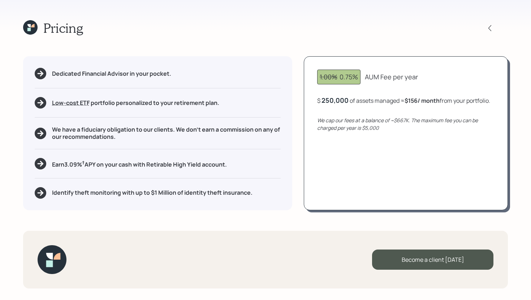
click at [273, 194] on div "Identify theft monitoring with up to $1 Million of identity theft insurance." at bounding box center [158, 193] width 246 height 12
click at [27, 28] on icon at bounding box center [28, 29] width 3 height 3
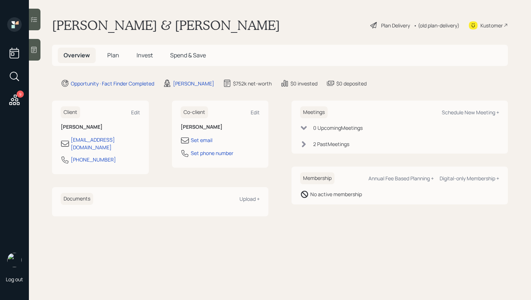
click at [116, 56] on span "Plan" at bounding box center [113, 55] width 12 height 8
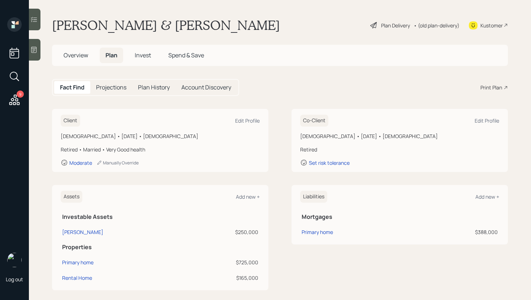
click at [498, 88] on div "Print Plan" at bounding box center [491, 88] width 22 height 8
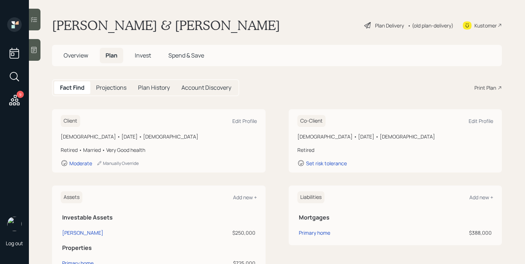
click at [64, 60] on h5 "Overview" at bounding box center [76, 56] width 36 height 16
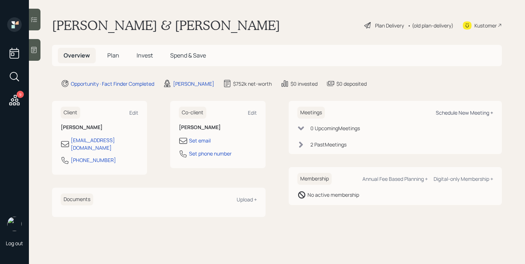
click at [448, 111] on div "Schedule New Meeting +" at bounding box center [463, 112] width 57 height 7
select select "bffa7908-1b2a-4c79-9bb6-f0ec9aed22d3"
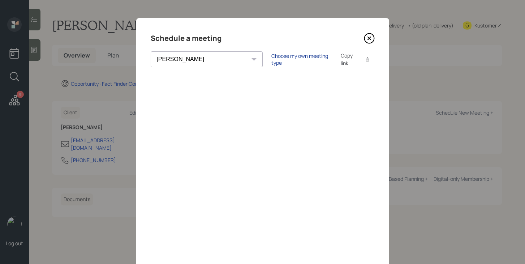
click at [276, 60] on div "Choose my own meeting type" at bounding box center [301, 59] width 61 height 14
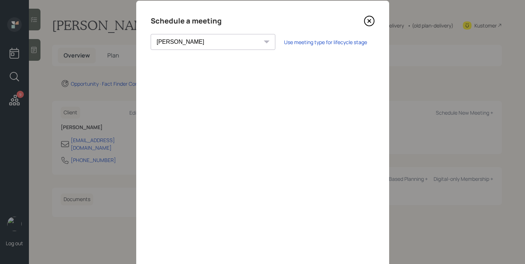
scroll to position [18, 0]
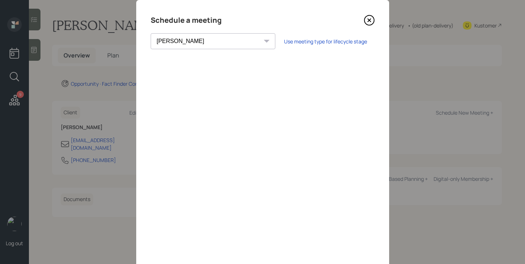
click at [374, 20] on div "Schedule a meeting Theresa Spinello Matthew Burke Aleksandra Szegda Eitan Bar-D…" at bounding box center [262, 144] width 253 height 289
click at [371, 21] on icon at bounding box center [369, 20] width 11 height 11
